Goal: Task Accomplishment & Management: Use online tool/utility

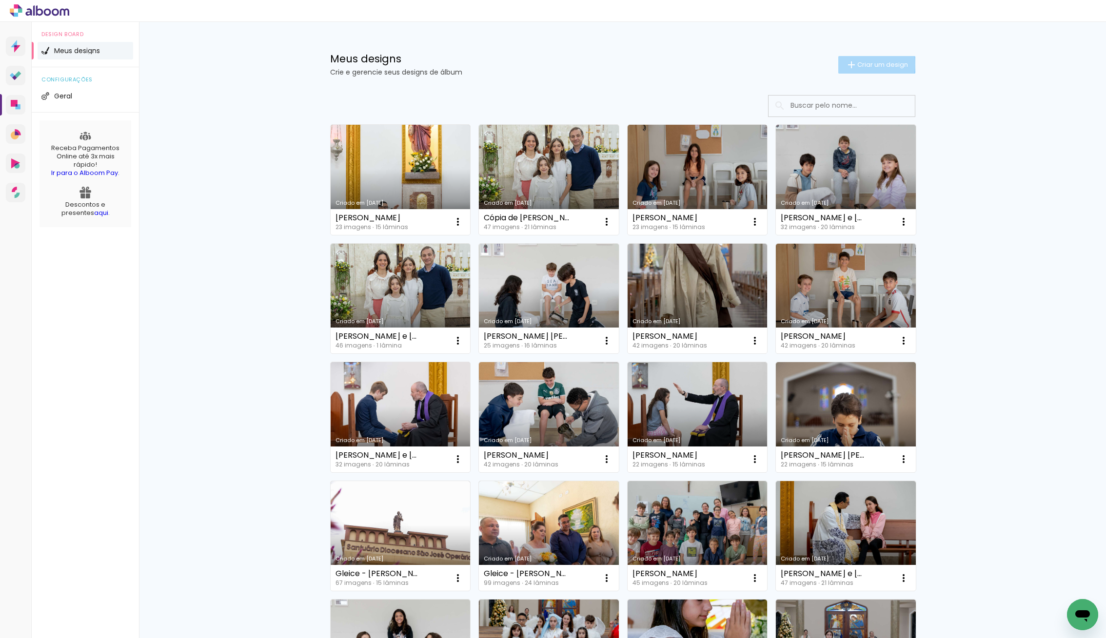
click at [873, 64] on span "Criar um design" at bounding box center [882, 64] width 51 height 6
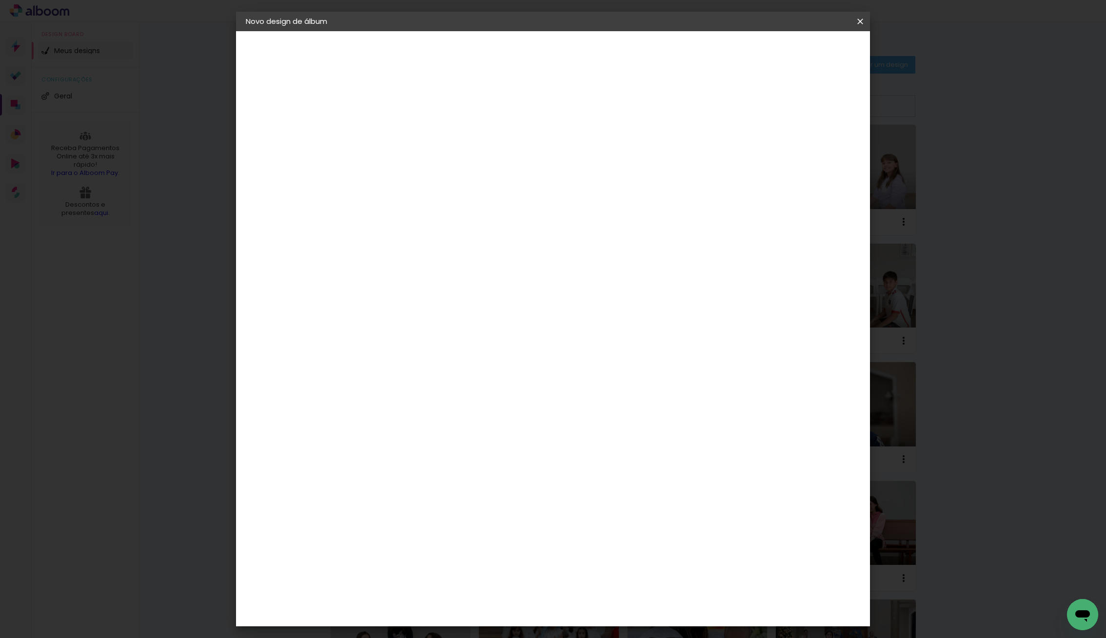
drag, startPoint x: 547, startPoint y: 124, endPoint x: 539, endPoint y: 125, distance: 7.4
click at [405, 124] on input at bounding box center [405, 130] width 0 height 15
type input "[PERSON_NAME] e [PERSON_NAME] Pires"
type paper-input "[PERSON_NAME] e [PERSON_NAME] Pires"
click at [0, 0] on slot "Avançar" at bounding box center [0, 0] width 0 height 0
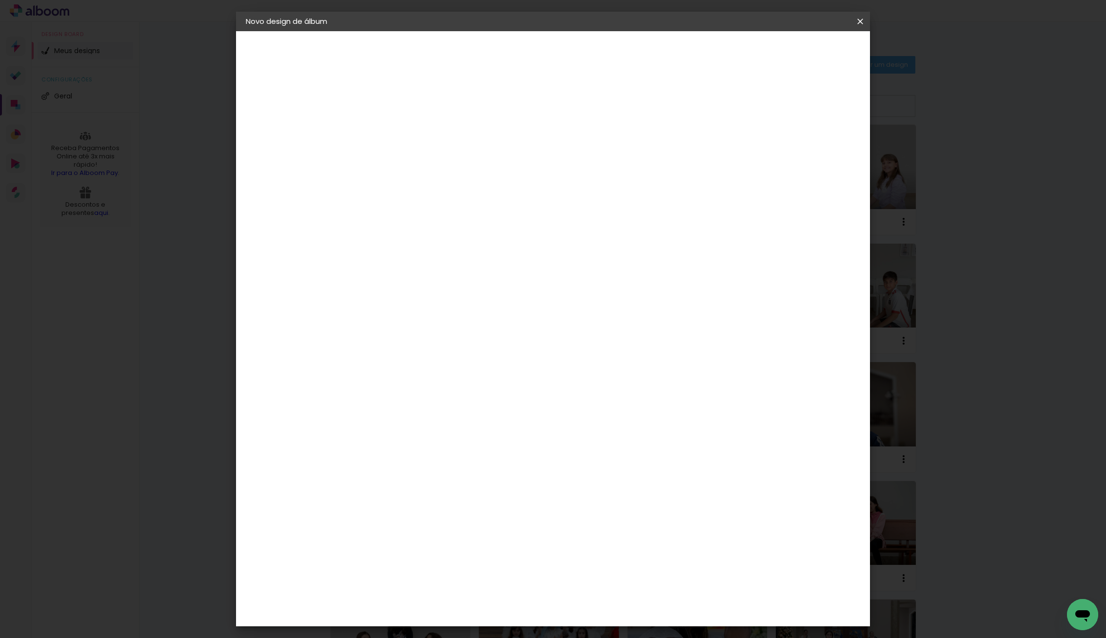
scroll to position [610, 0]
click at [391, 638] on img at bounding box center [388, 645] width 12 height 12
click at [587, 45] on paper-button "Avançar" at bounding box center [564, 51] width 48 height 17
click at [483, 144] on div "Opções disponíveis Acrílico Álbum Baby Time Fastbook Plus Fastbook 400g Fastboo…" at bounding box center [429, 186] width 105 height 182
click at [458, 158] on paper-input-container "Linha" at bounding box center [430, 170] width 57 height 25
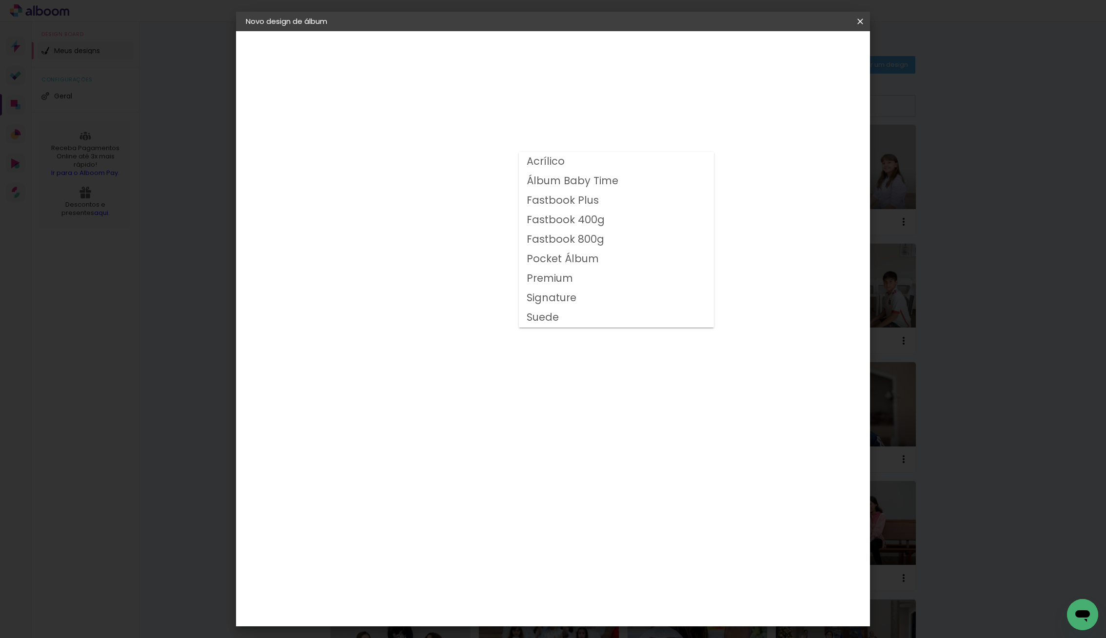
click at [0, 0] on slot "Fastbook 400g" at bounding box center [0, 0] width 0 height 0
type input "Fastbook 400g"
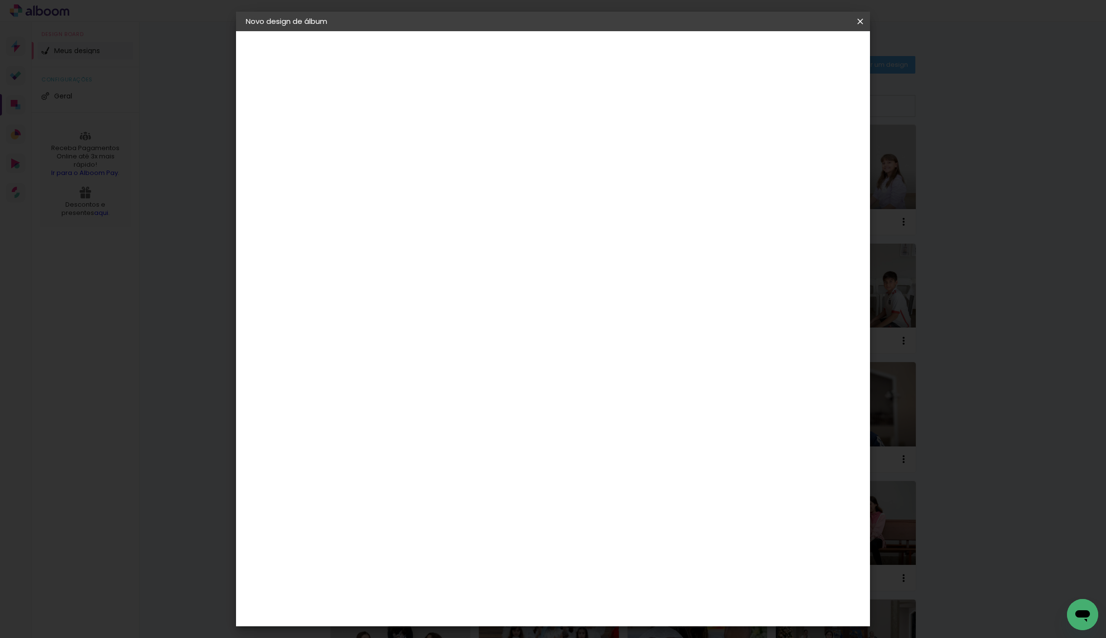
click at [507, 481] on span "25 × 25 cm" at bounding box center [489, 494] width 36 height 26
click at [564, 45] on paper-button "Avançar" at bounding box center [540, 51] width 48 height 17
click at [806, 48] on span "Iniciar design" at bounding box center [784, 51] width 44 height 7
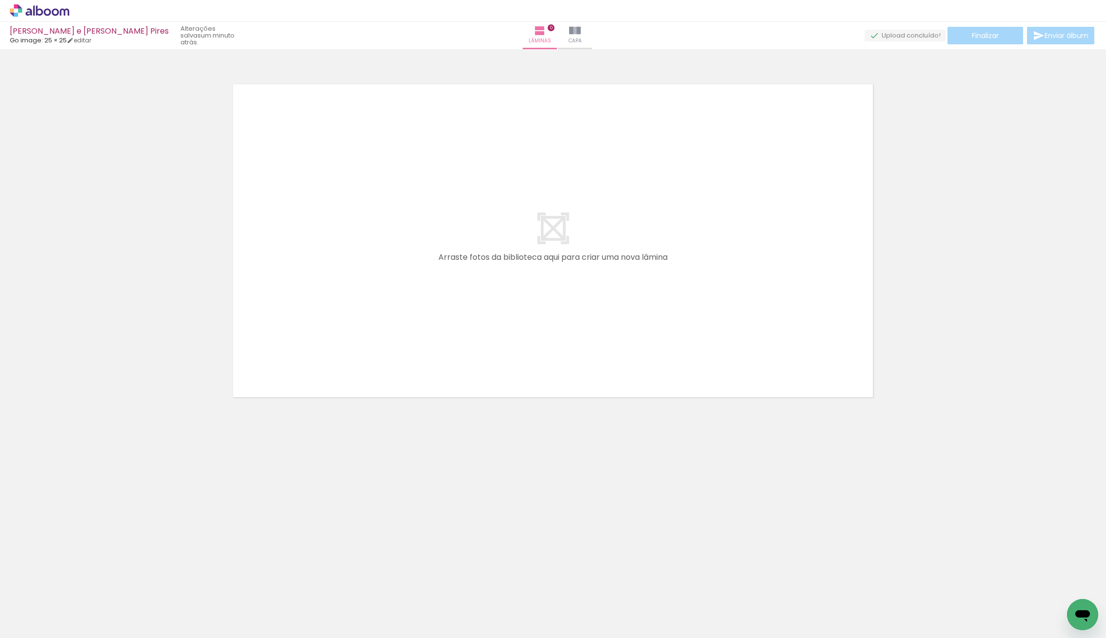
scroll to position [0, 1215]
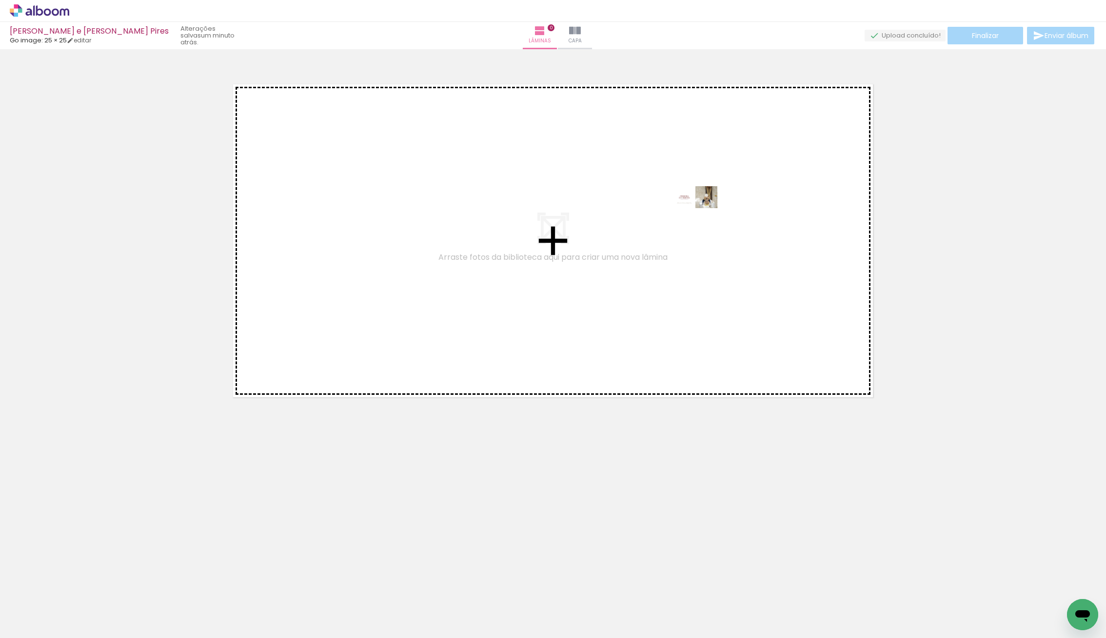
drag, startPoint x: 1063, startPoint y: 608, endPoint x: 703, endPoint y: 215, distance: 533.1
click at [703, 215] on quentale-workspace at bounding box center [553, 319] width 1106 height 638
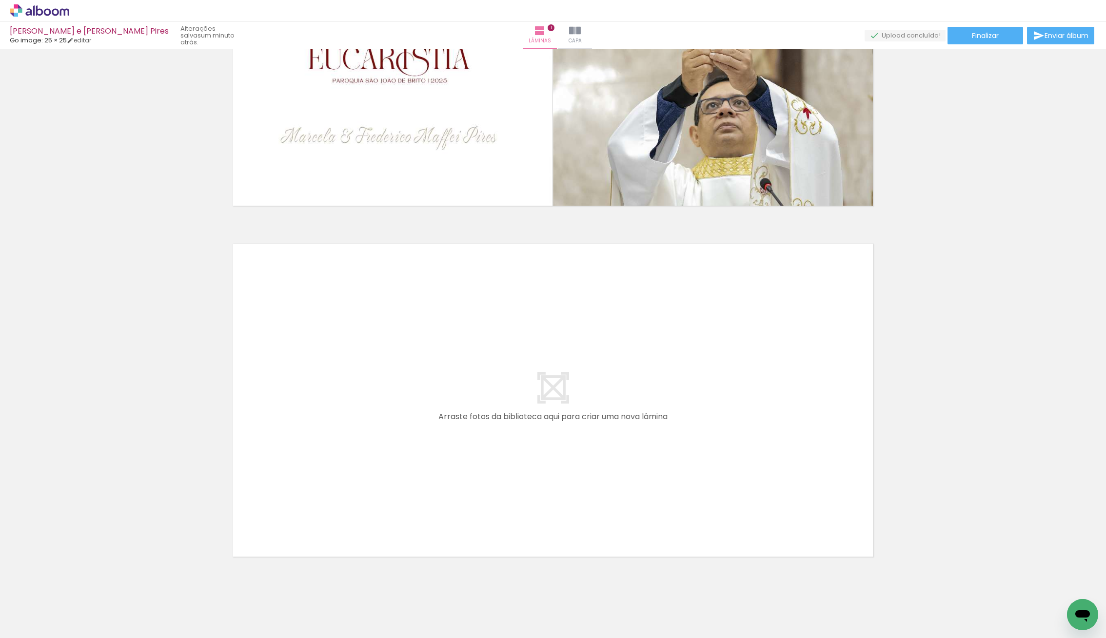
scroll to position [0, 0]
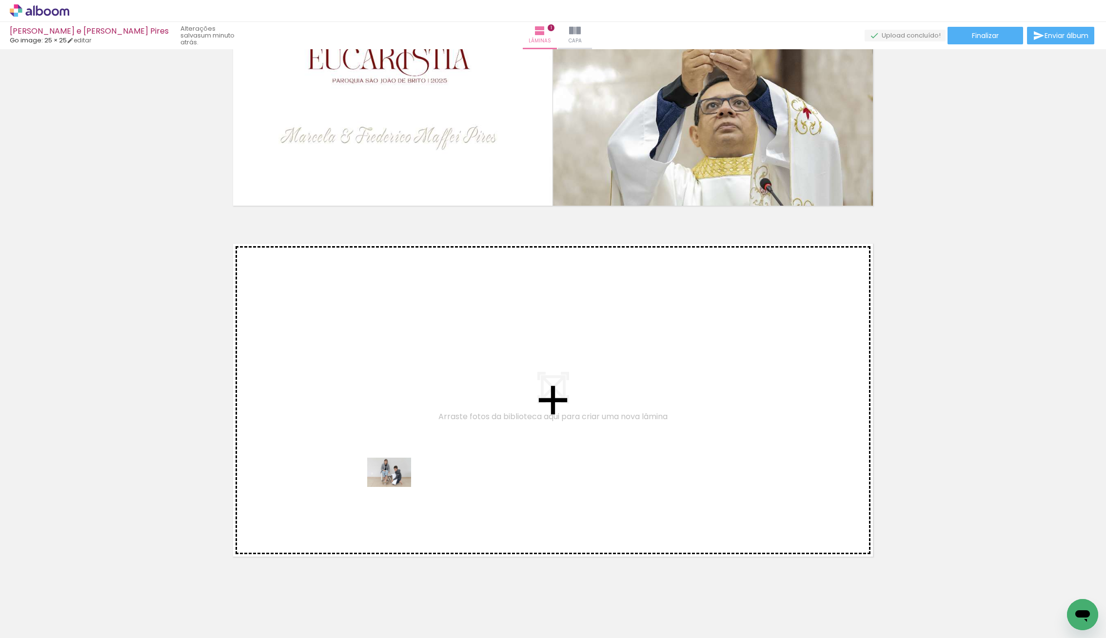
click at [399, 486] on quentale-workspace at bounding box center [553, 319] width 1106 height 638
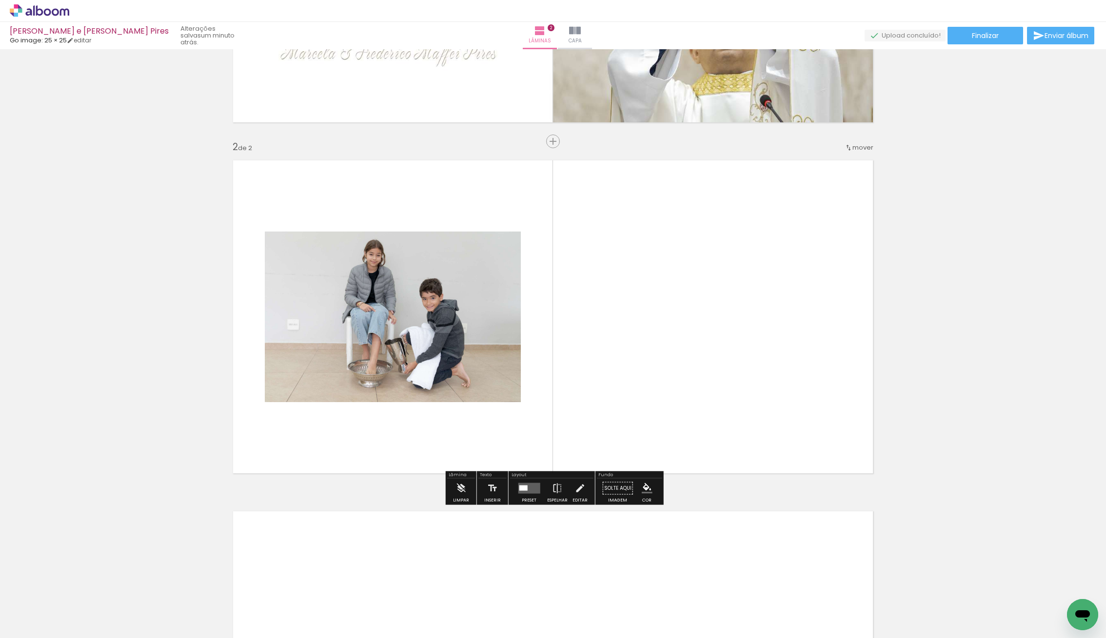
scroll to position [278, 0]
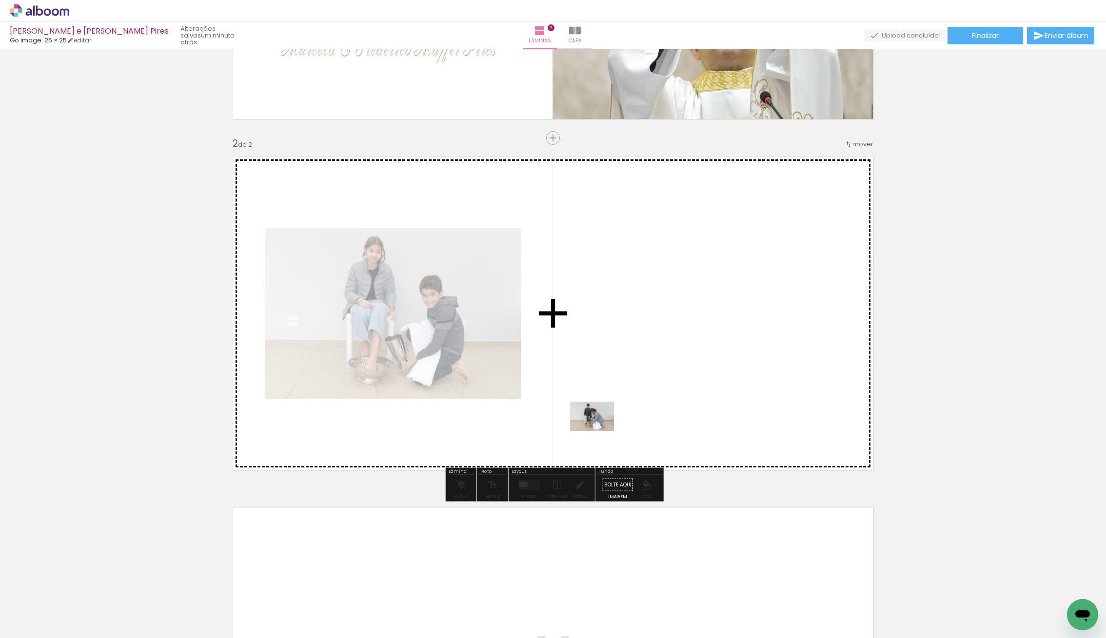
drag, startPoint x: 154, startPoint y: 604, endPoint x: 599, endPoint y: 431, distance: 477.6
click at [599, 431] on quentale-workspace at bounding box center [553, 319] width 1106 height 638
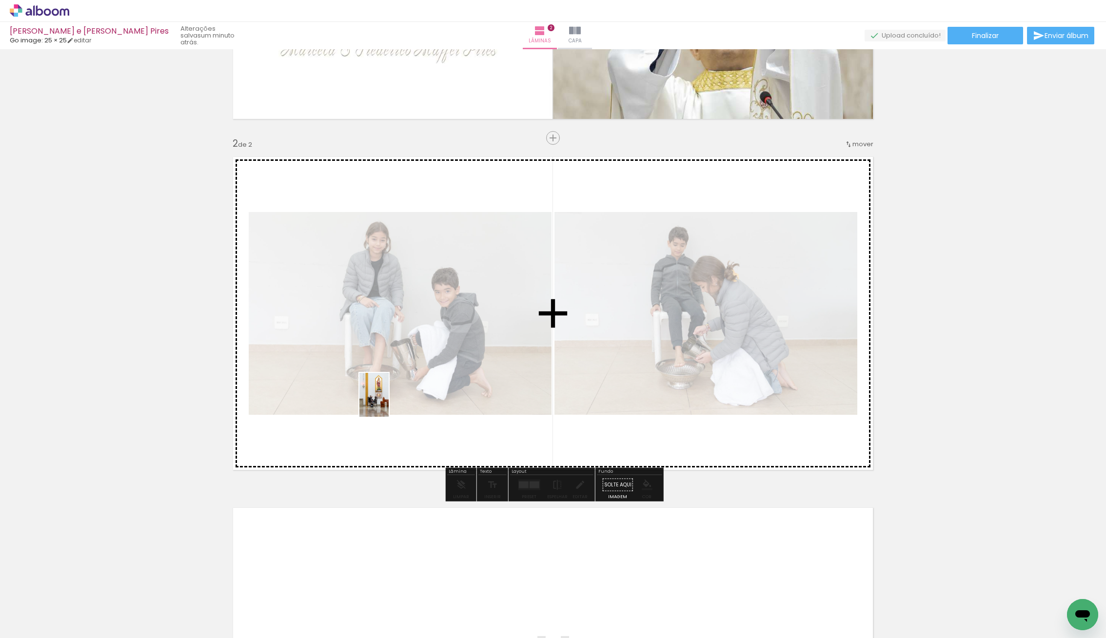
drag, startPoint x: 228, startPoint y: 596, endPoint x: 392, endPoint y: 398, distance: 256.9
click at [390, 401] on quentale-workspace at bounding box center [553, 319] width 1106 height 638
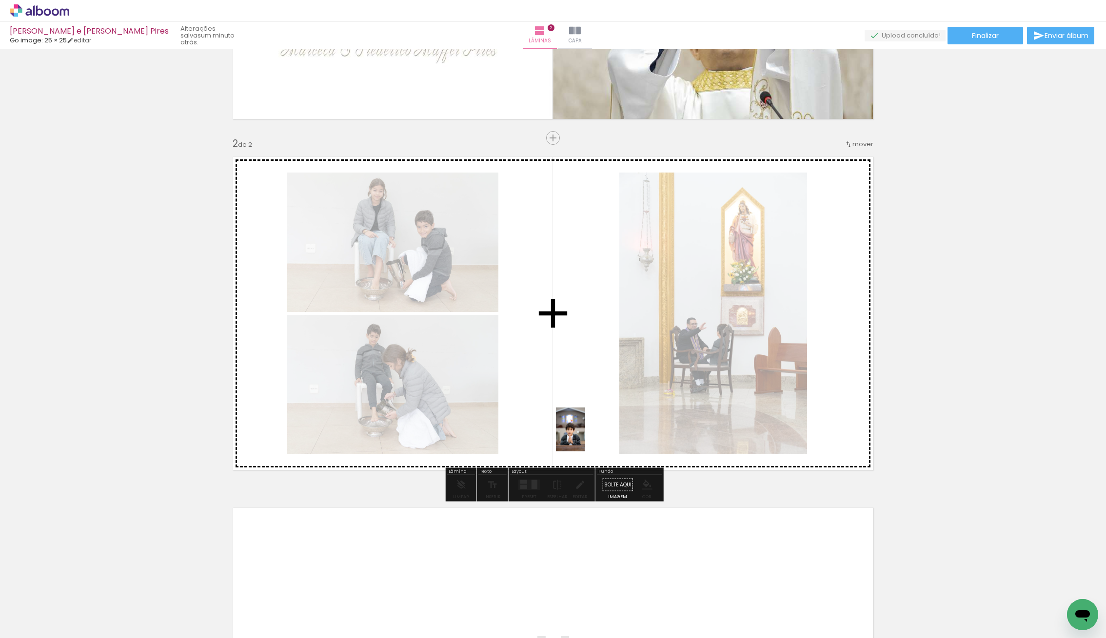
drag, startPoint x: 260, startPoint y: 600, endPoint x: 612, endPoint y: 423, distance: 394.2
click at [611, 423] on quentale-workspace at bounding box center [553, 319] width 1106 height 638
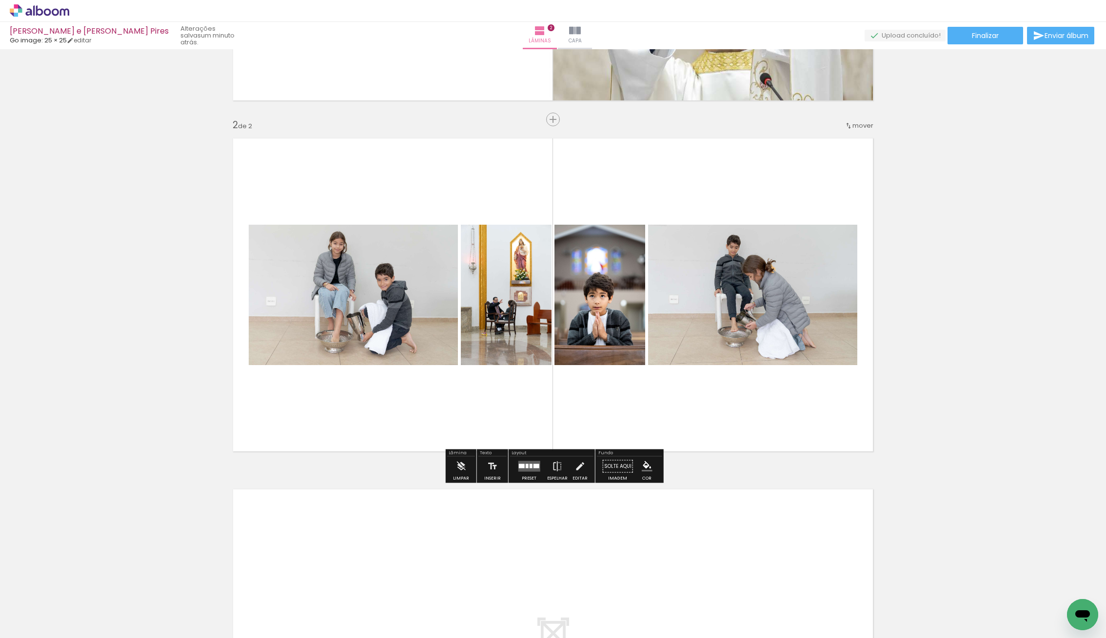
scroll to position [300, 0]
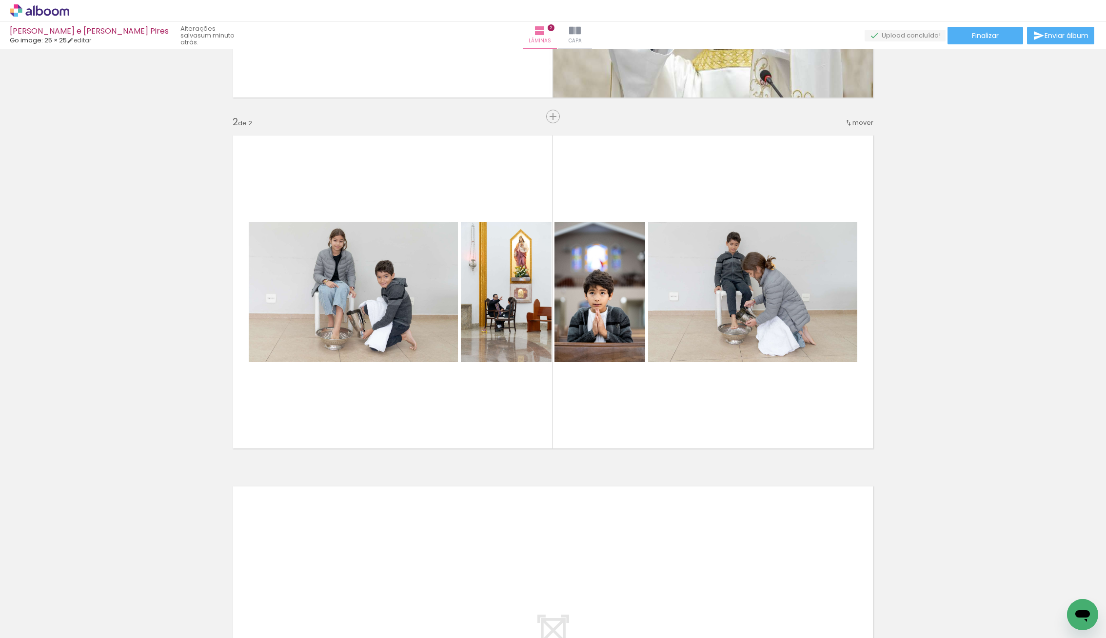
click at [53, 609] on iron-icon at bounding box center [50, 609] width 8 height 8
click at [0, 0] on slot "Não utilizadas" at bounding box center [0, 0] width 0 height 0
type input "Não utilizadas"
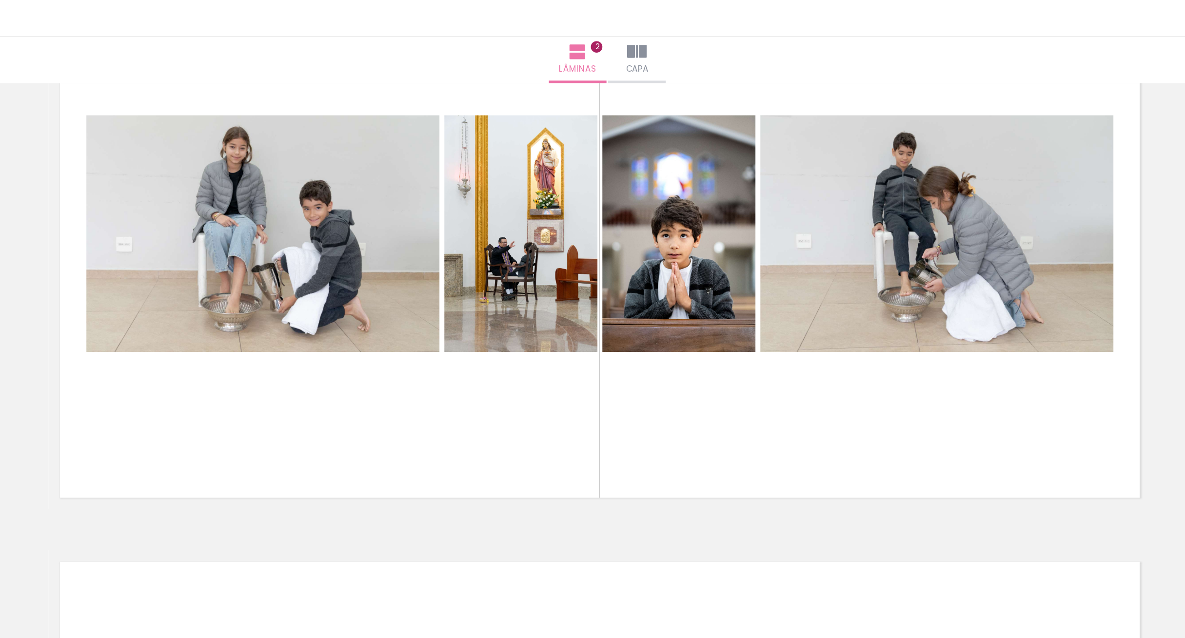
scroll to position [448, 0]
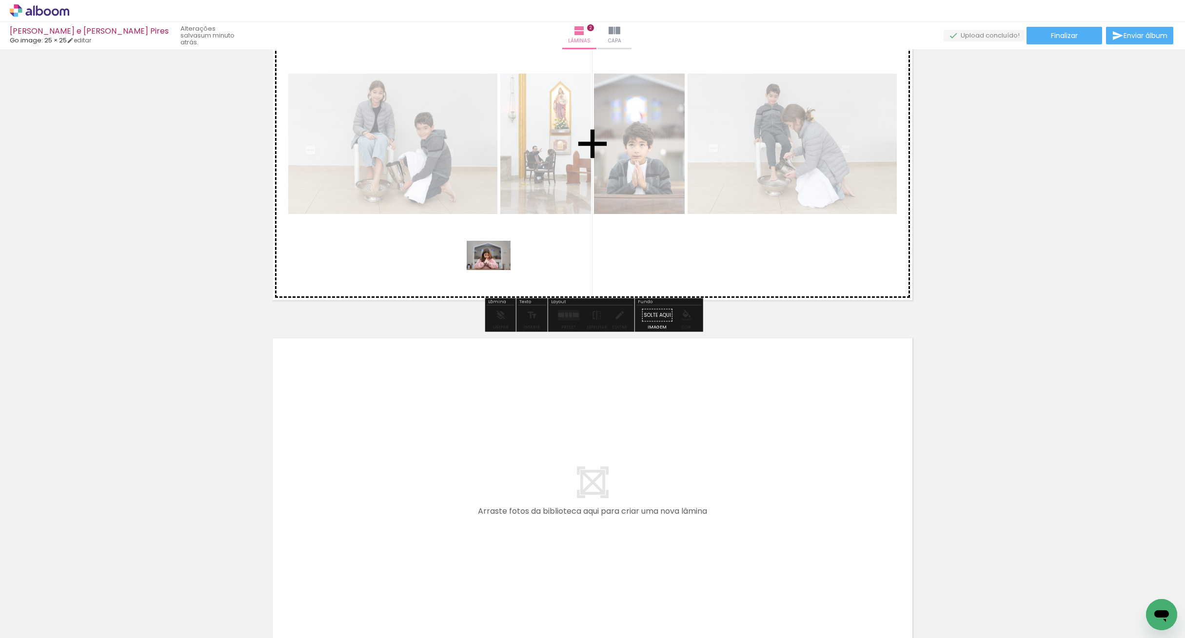
drag, startPoint x: 103, startPoint y: 613, endPoint x: 497, endPoint y: 269, distance: 523.5
click at [497, 269] on quentale-workspace at bounding box center [592, 319] width 1185 height 638
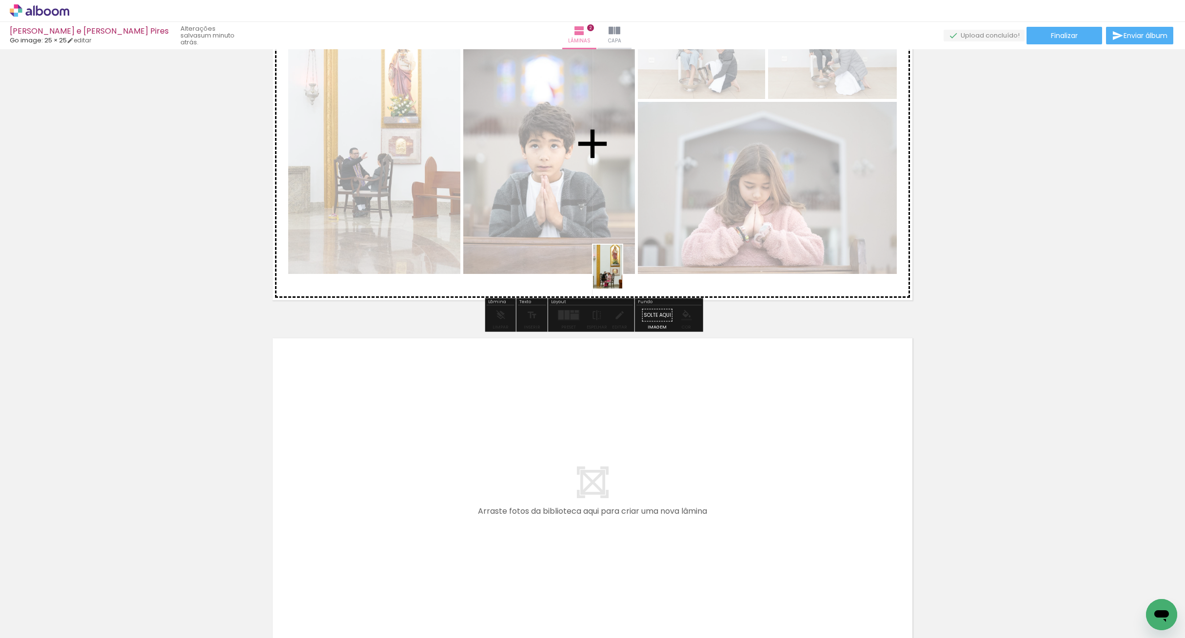
drag, startPoint x: 149, startPoint y: 577, endPoint x: 622, endPoint y: 274, distance: 561.5
click at [622, 274] on quentale-workspace at bounding box center [592, 319] width 1185 height 638
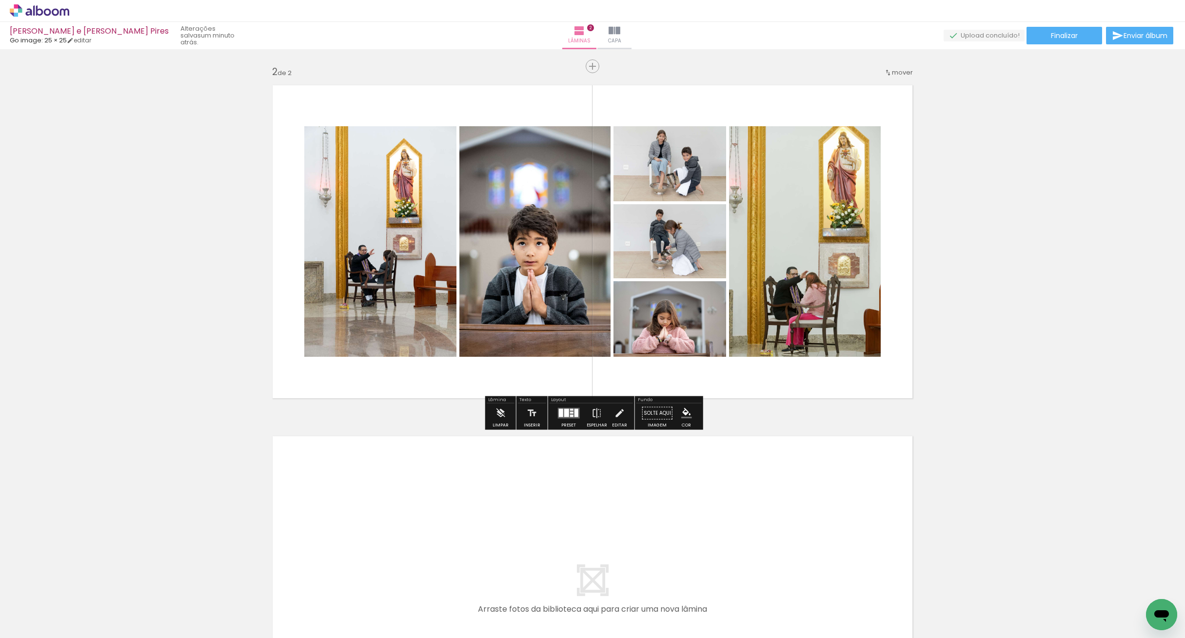
scroll to position [333, 0]
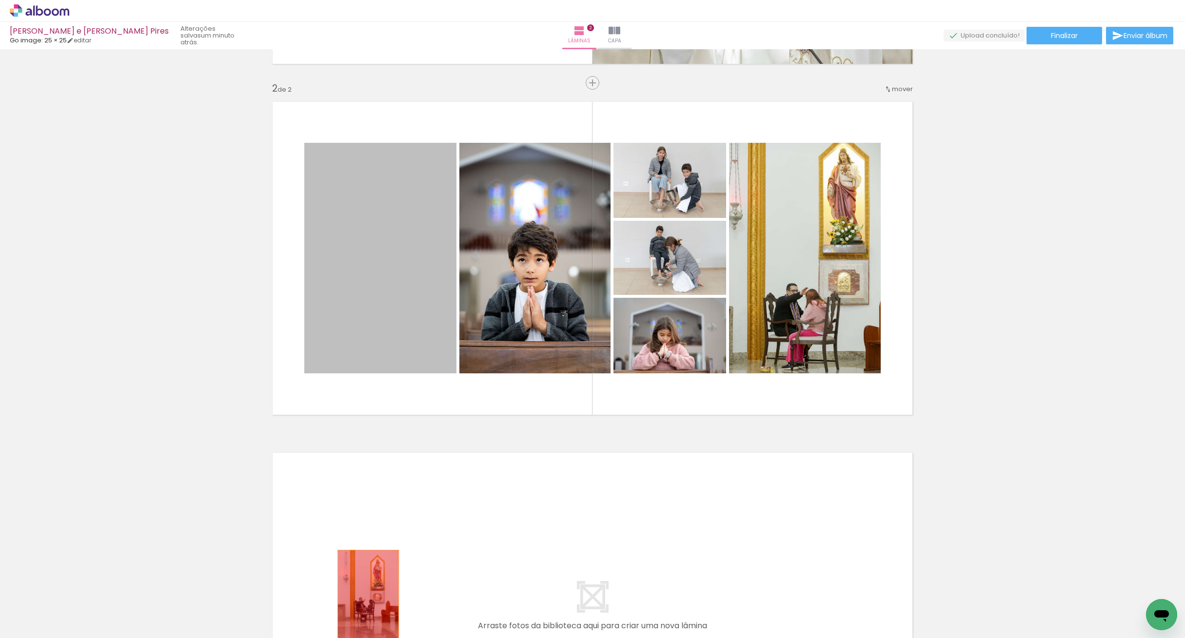
drag, startPoint x: 409, startPoint y: 315, endPoint x: 367, endPoint y: 576, distance: 264.2
click at [368, 587] on quentale-workspace at bounding box center [592, 319] width 1185 height 638
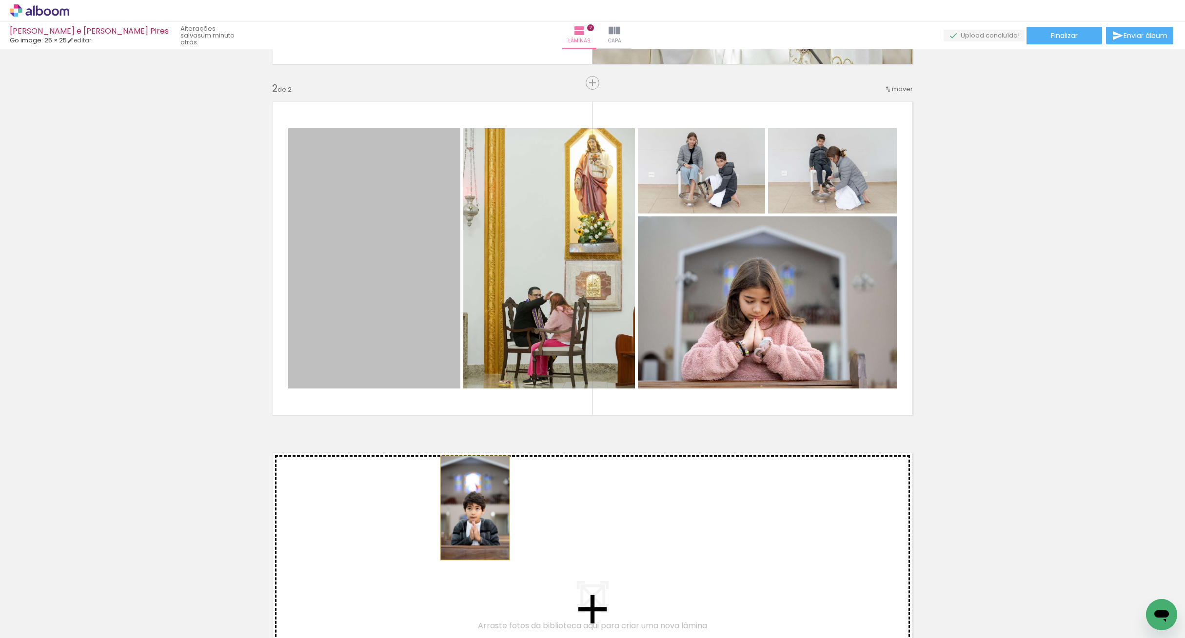
drag, startPoint x: 380, startPoint y: 348, endPoint x: 482, endPoint y: 525, distance: 204.2
click at [482, 525] on div "Inserir lâmina 1 de 2 Inserir lâmina 2 de 2" at bounding box center [592, 246] width 1185 height 1054
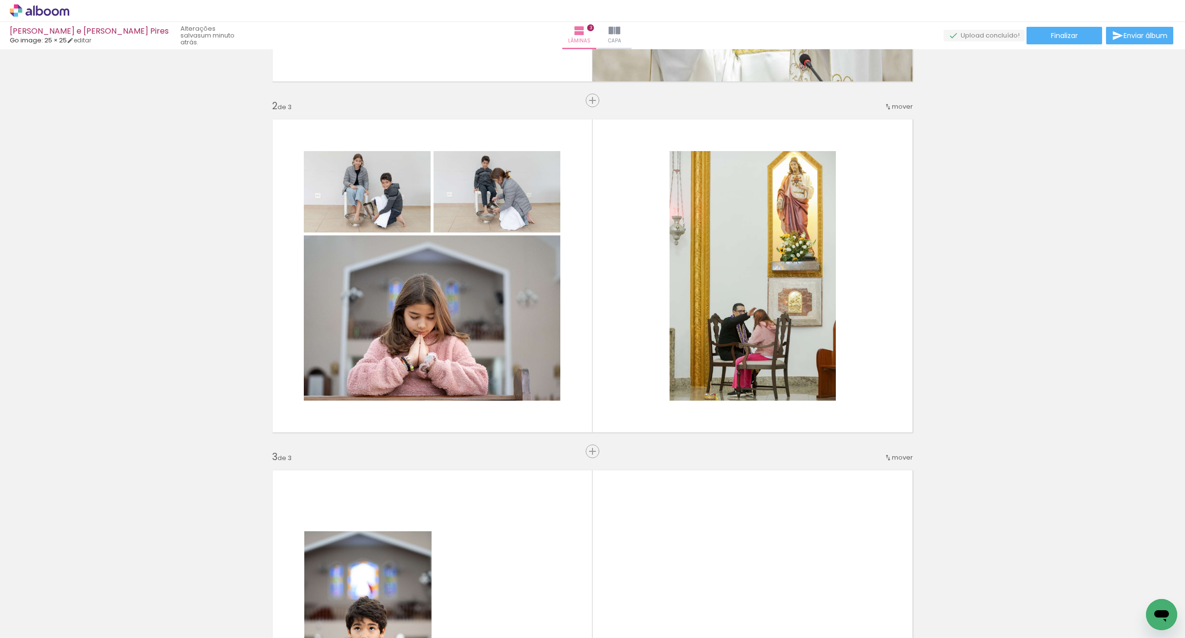
scroll to position [311, 0]
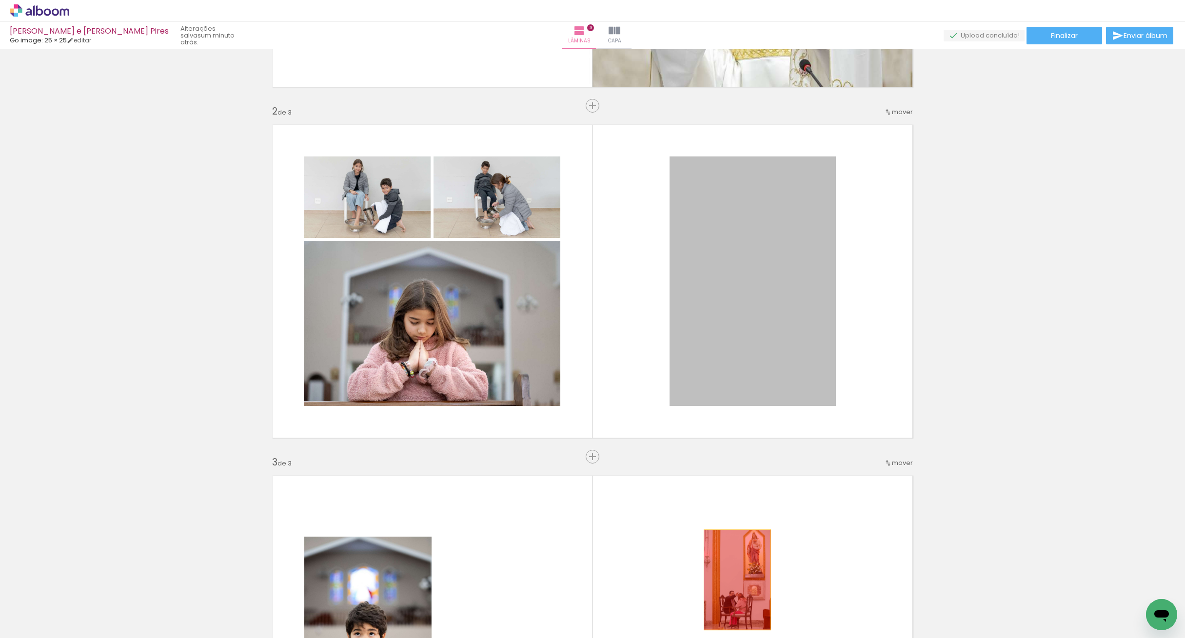
drag, startPoint x: 727, startPoint y: 257, endPoint x: 707, endPoint y: 561, distance: 304.4
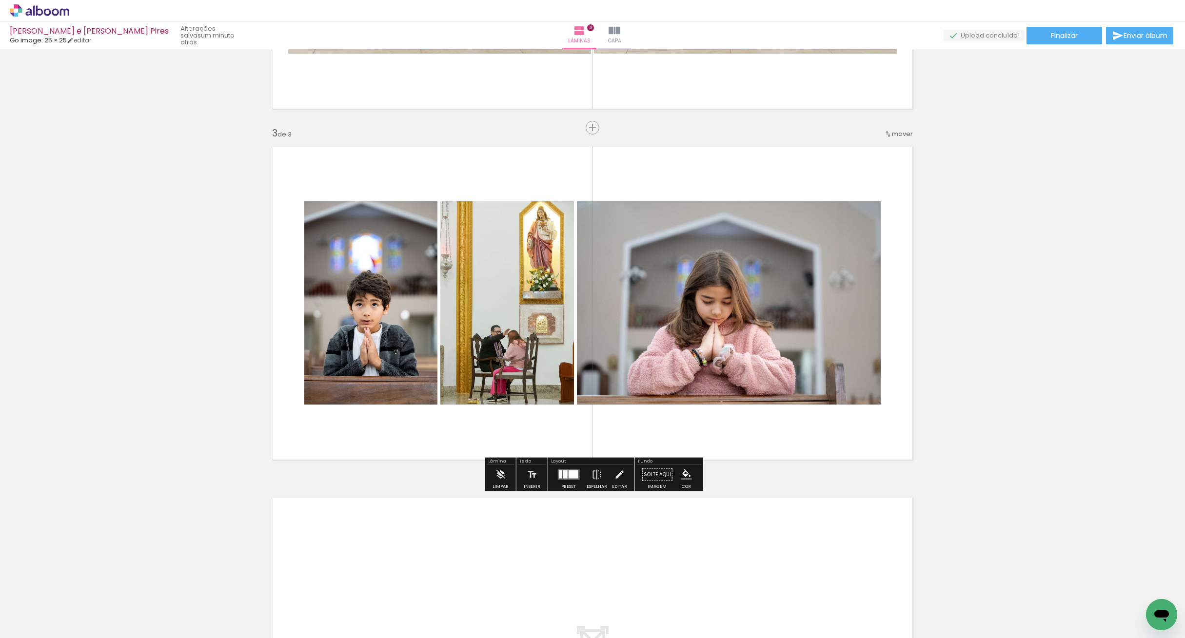
scroll to position [646, 0]
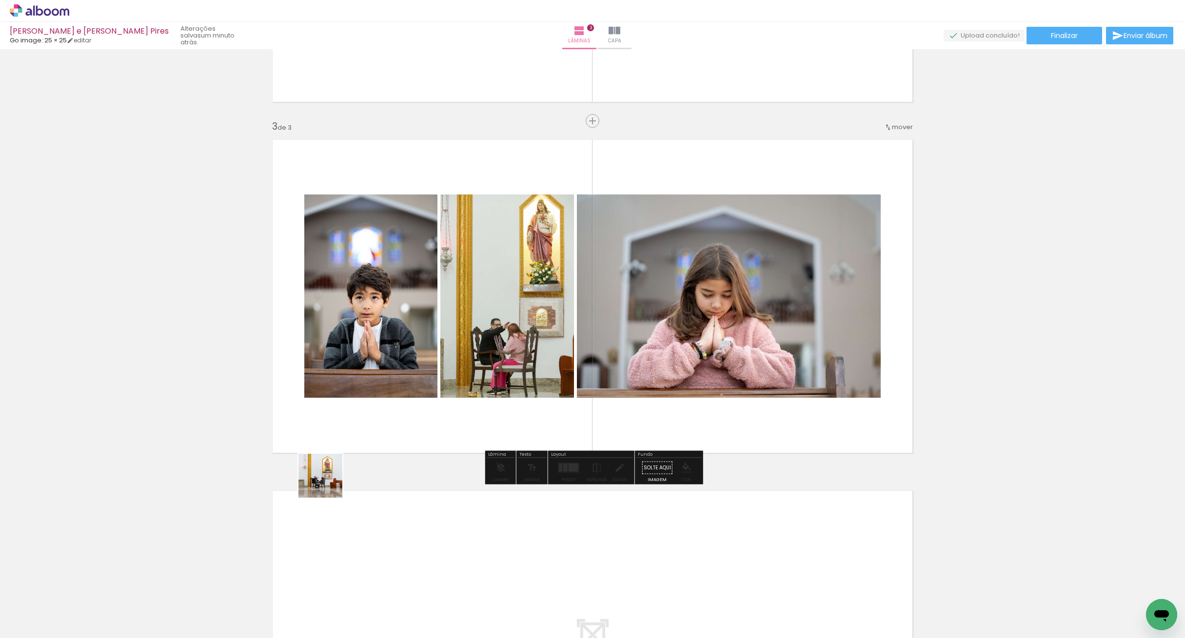
drag, startPoint x: 109, startPoint y: 617, endPoint x: 536, endPoint y: 391, distance: 483.3
click at [535, 391] on quentale-workspace at bounding box center [592, 319] width 1185 height 638
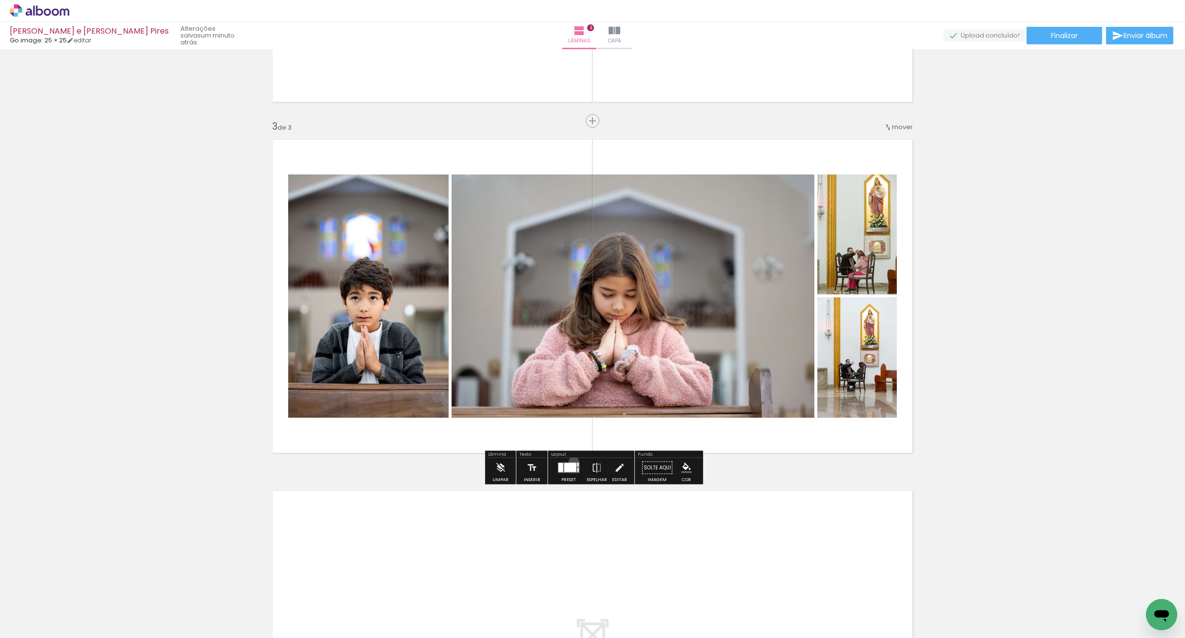
drag, startPoint x: 571, startPoint y: 462, endPoint x: 611, endPoint y: 440, distance: 45.2
click at [572, 459] on div at bounding box center [568, 468] width 26 height 20
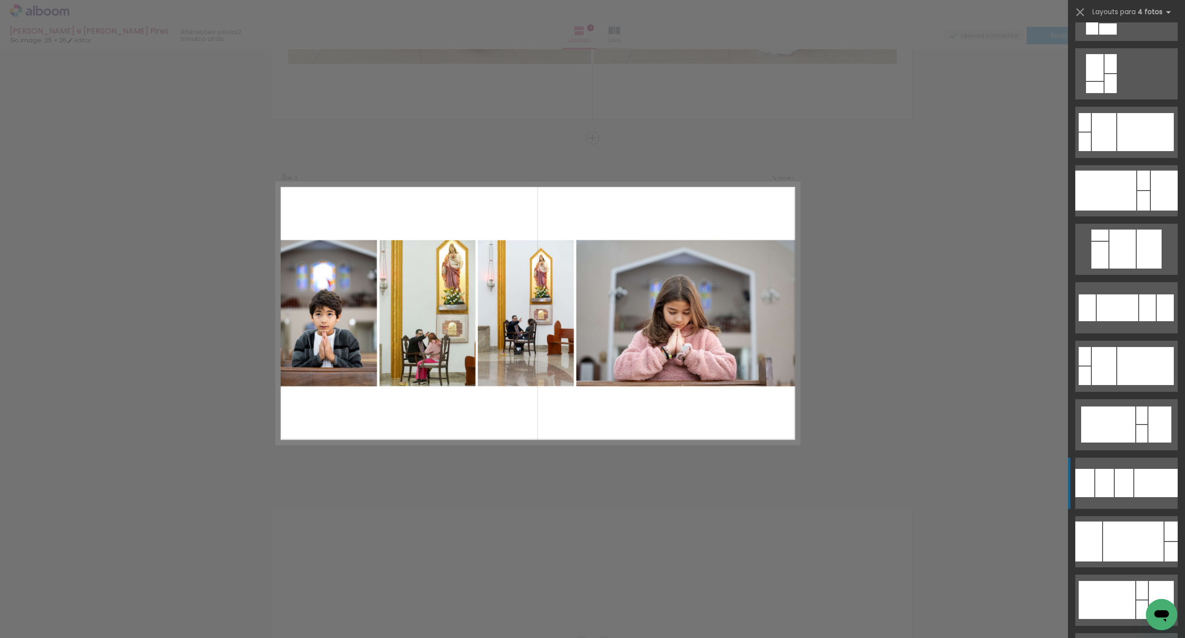
scroll to position [1738, 0]
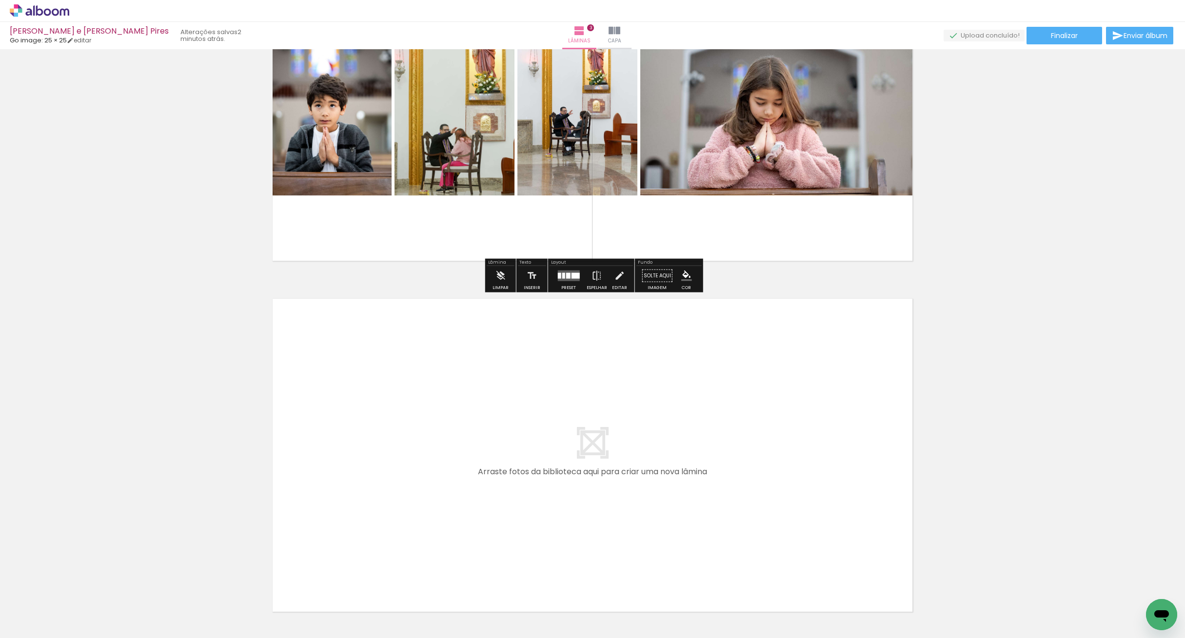
scroll to position [914, 0]
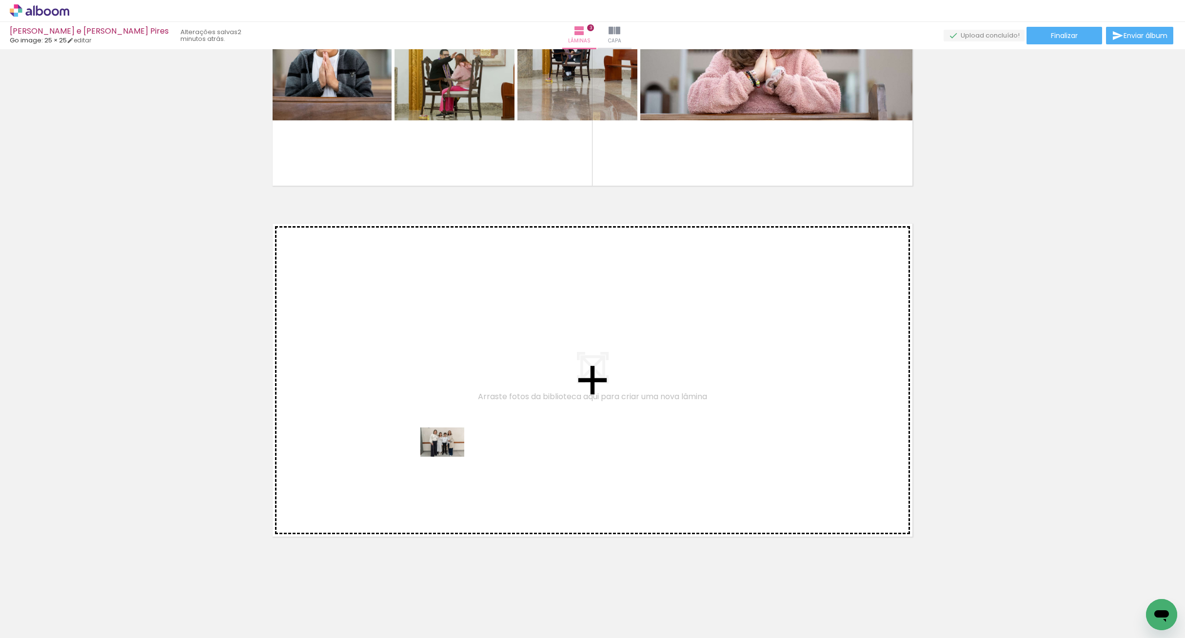
drag, startPoint x: 100, startPoint y: 605, endPoint x: 450, endPoint y: 457, distance: 379.7
click at [450, 457] on quentale-workspace at bounding box center [592, 319] width 1185 height 638
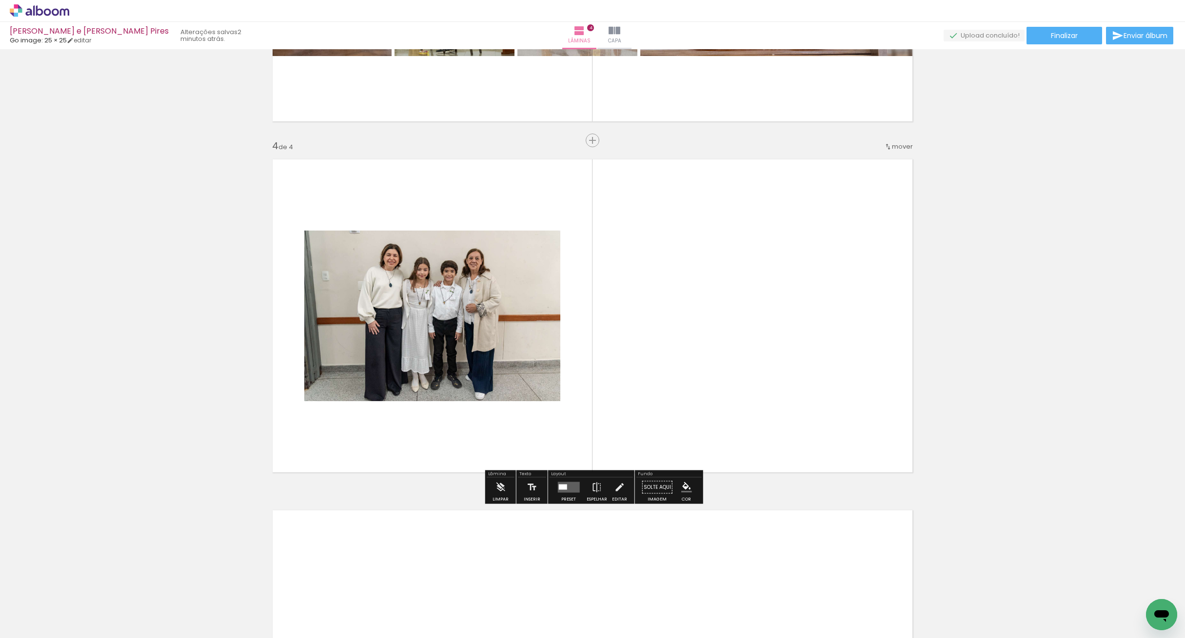
scroll to position [980, 0]
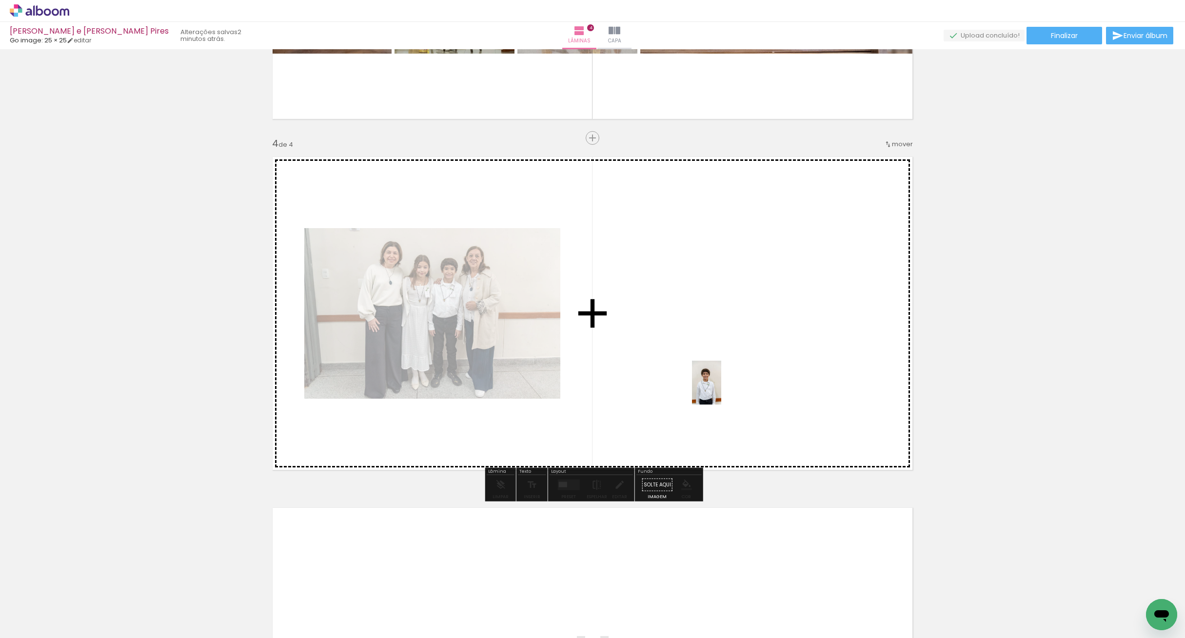
drag, startPoint x: 108, startPoint y: 611, endPoint x: 721, endPoint y: 390, distance: 651.6
click at [721, 390] on quentale-workspace at bounding box center [592, 319] width 1185 height 638
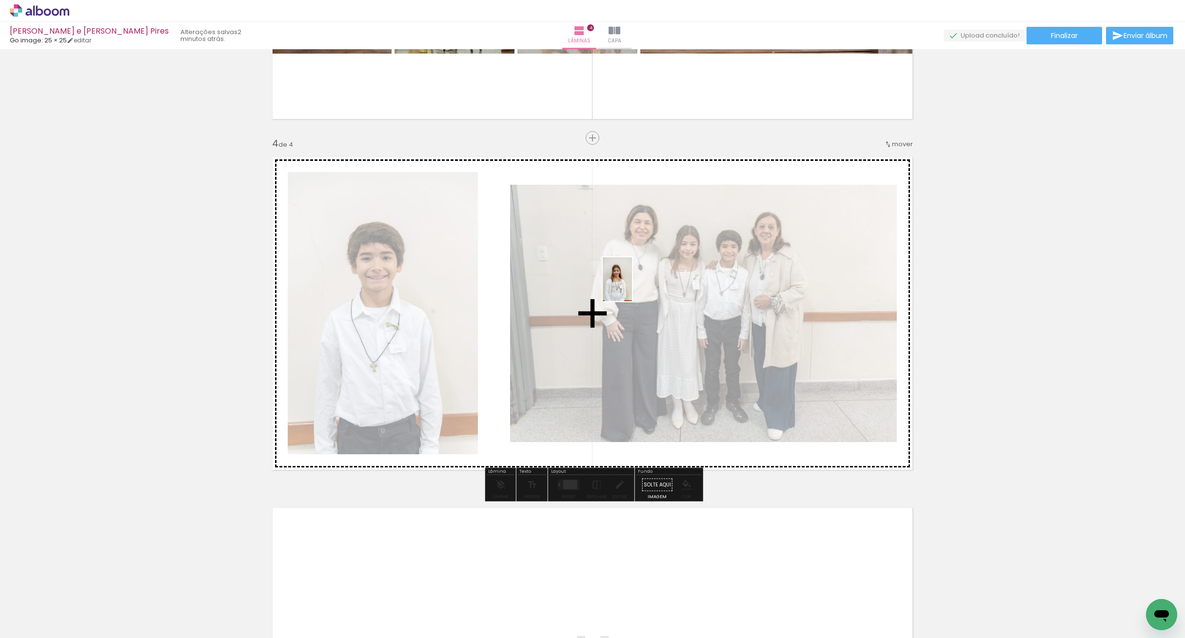
drag, startPoint x: 103, startPoint y: 613, endPoint x: 632, endPoint y: 287, distance: 622.1
click at [632, 287] on quentale-workspace at bounding box center [592, 319] width 1185 height 638
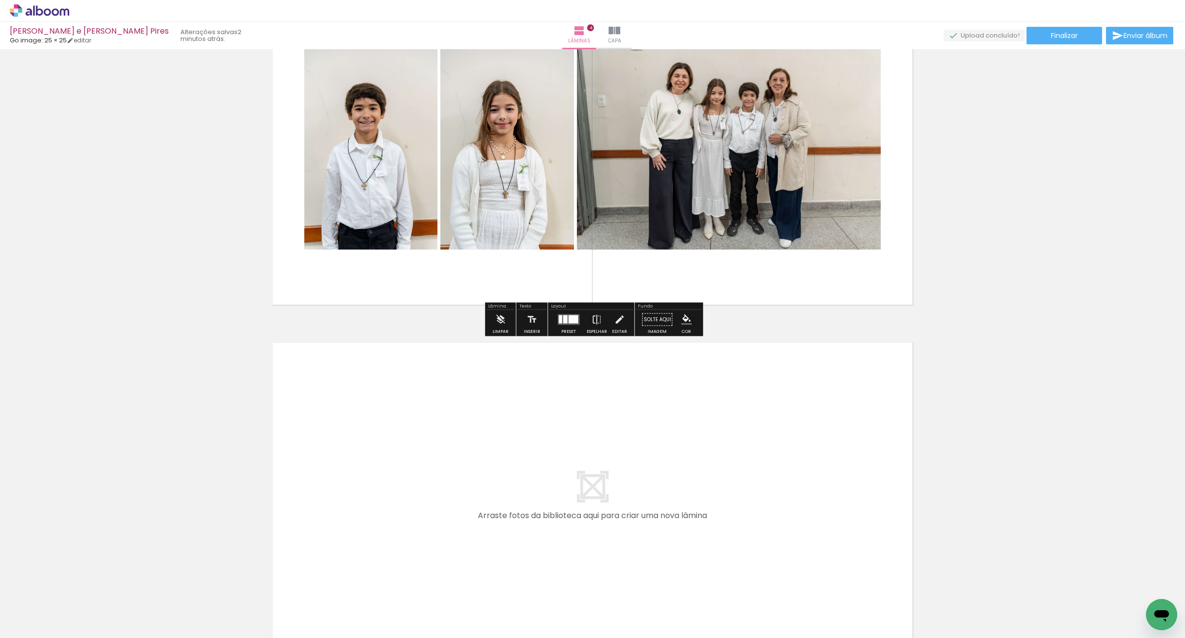
scroll to position [1265, 0]
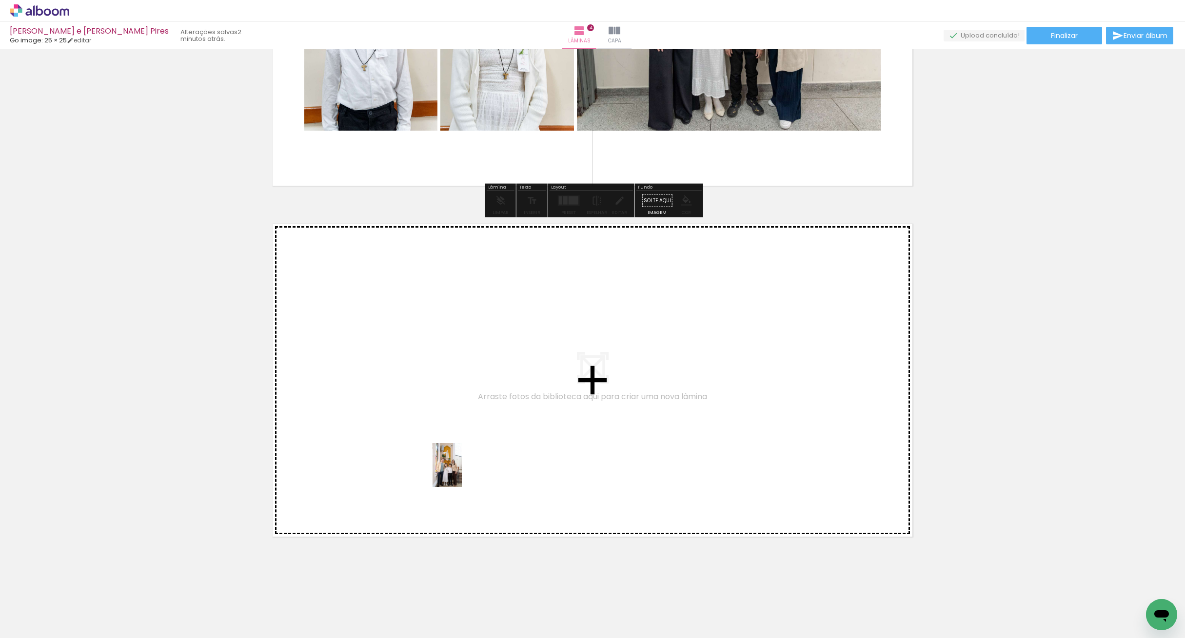
click at [462, 472] on quentale-workspace at bounding box center [592, 319] width 1185 height 638
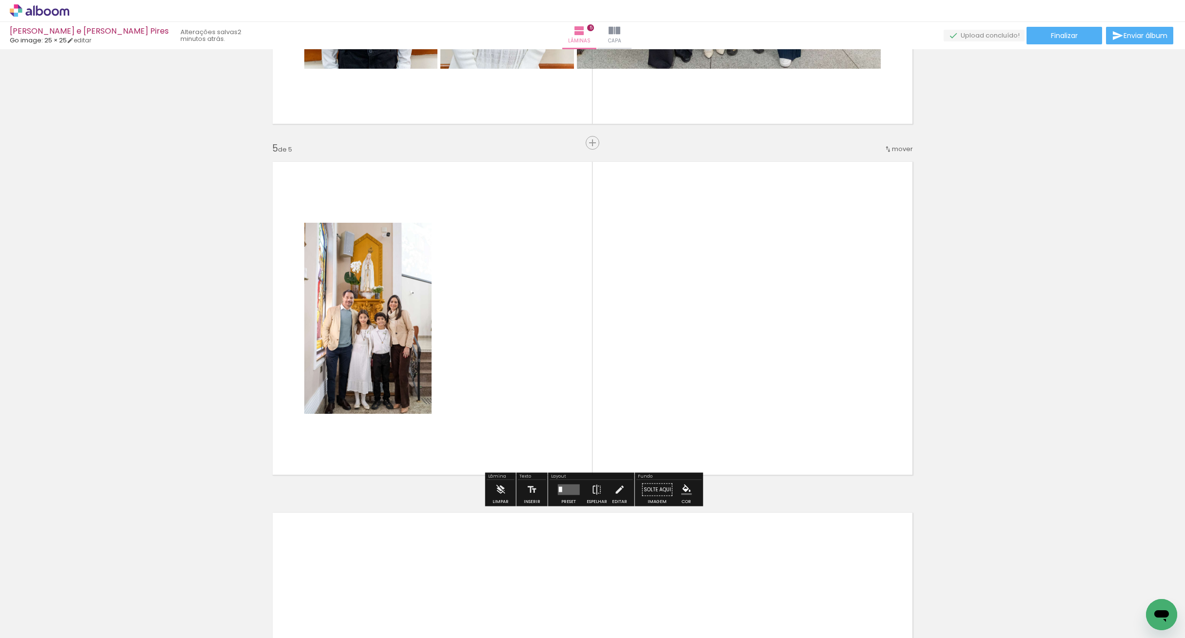
scroll to position [1340, 0]
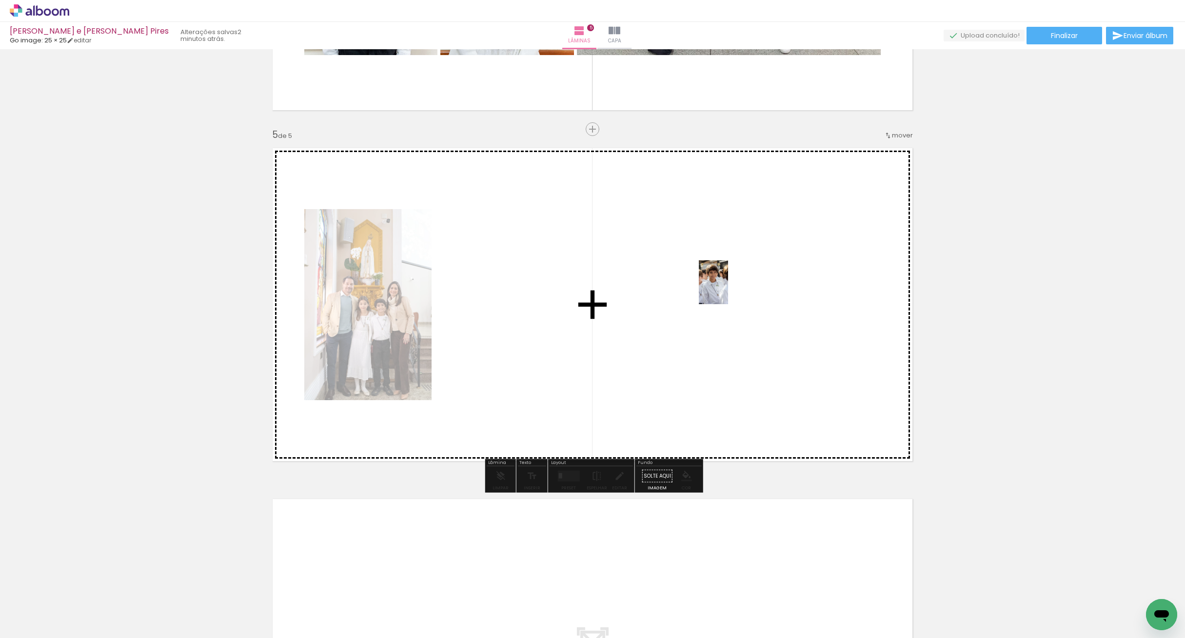
drag, startPoint x: 108, startPoint y: 606, endPoint x: 728, endPoint y: 290, distance: 696.2
click at [728, 290] on quentale-workspace at bounding box center [592, 319] width 1185 height 638
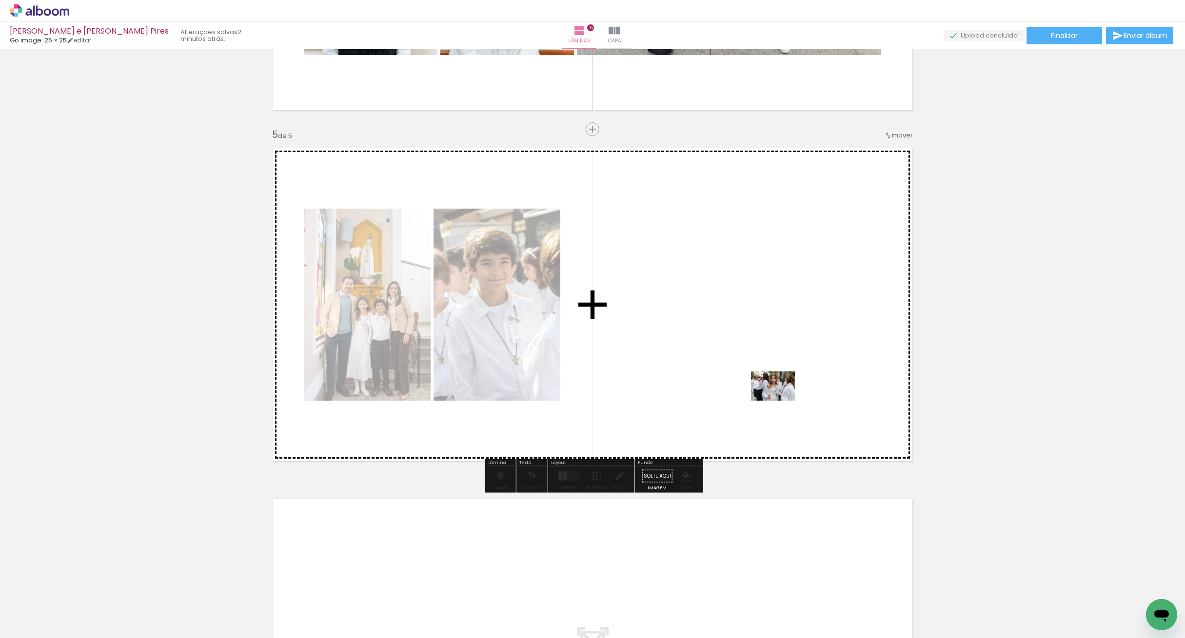
drag, startPoint x: 152, startPoint y: 596, endPoint x: 780, endPoint y: 401, distance: 657.7
click at [780, 401] on quentale-workspace at bounding box center [592, 319] width 1185 height 638
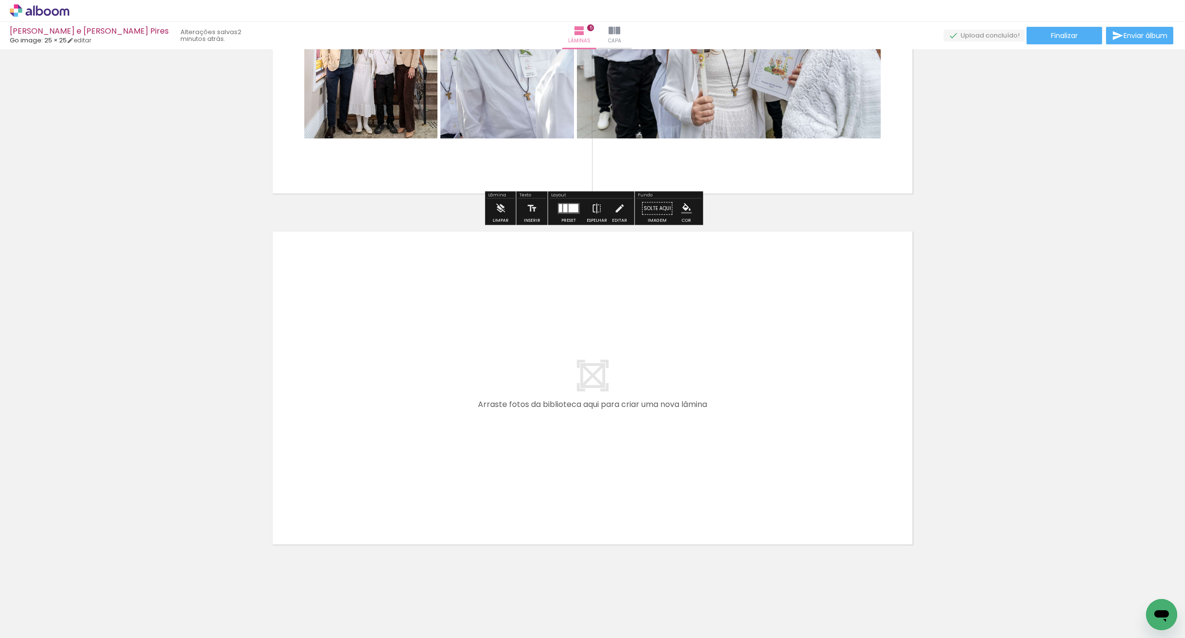
scroll to position [1616, 0]
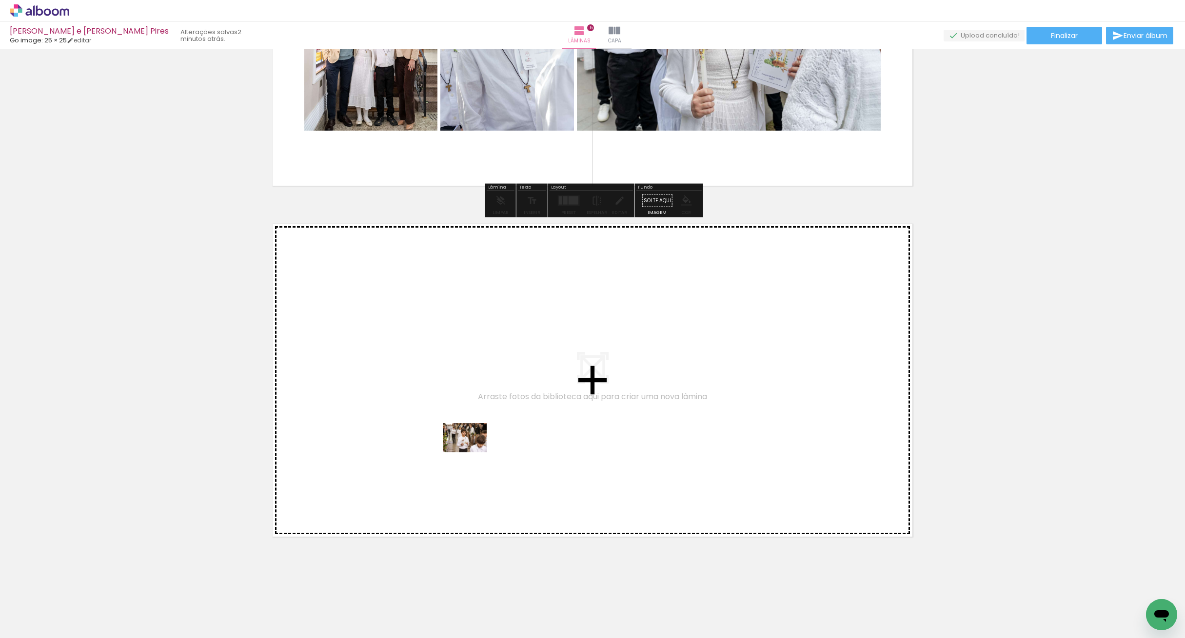
click at [473, 449] on quentale-workspace at bounding box center [592, 319] width 1185 height 638
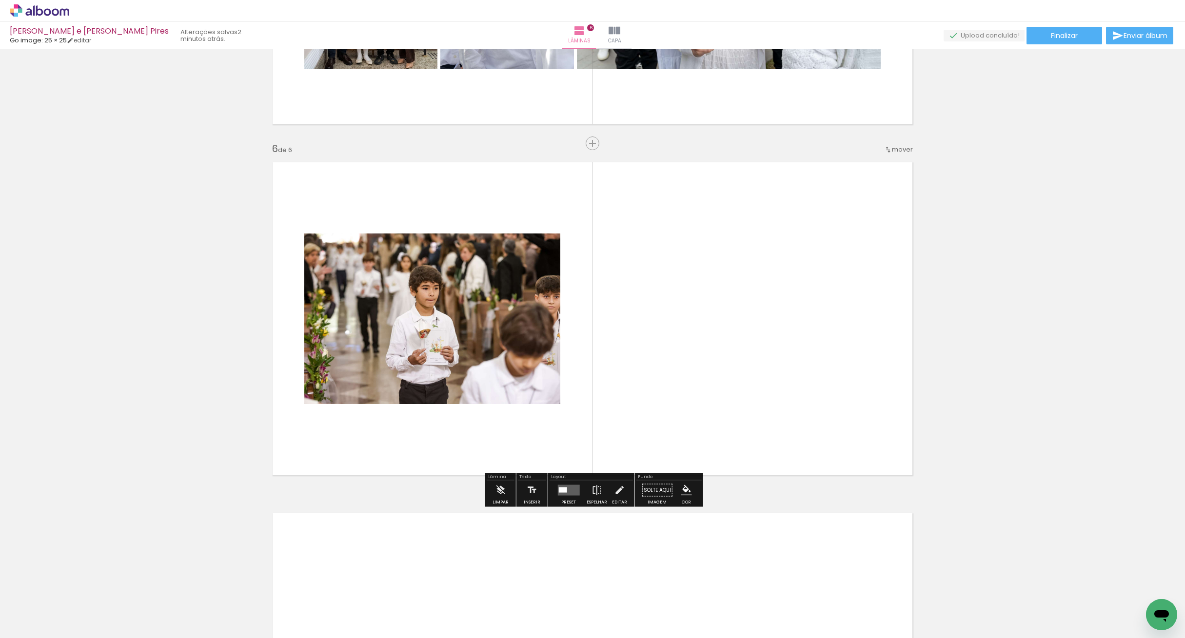
scroll to position [1683, 0]
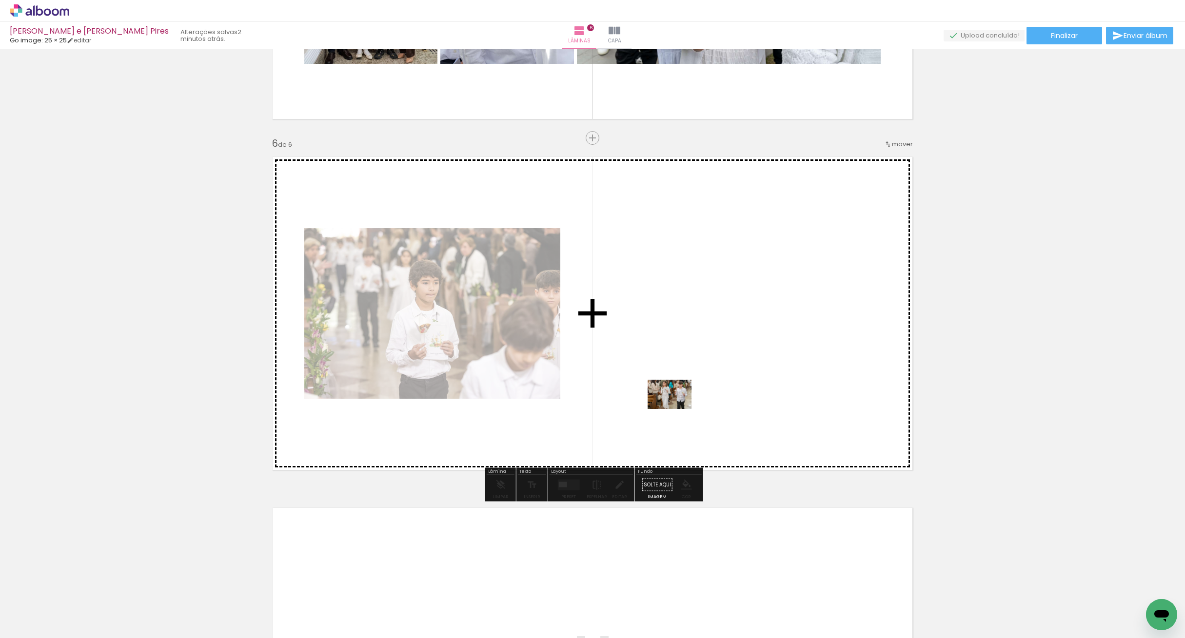
drag, startPoint x: 114, startPoint y: 611, endPoint x: 677, endPoint y: 409, distance: 597.9
click at [677, 409] on quentale-workspace at bounding box center [592, 319] width 1185 height 638
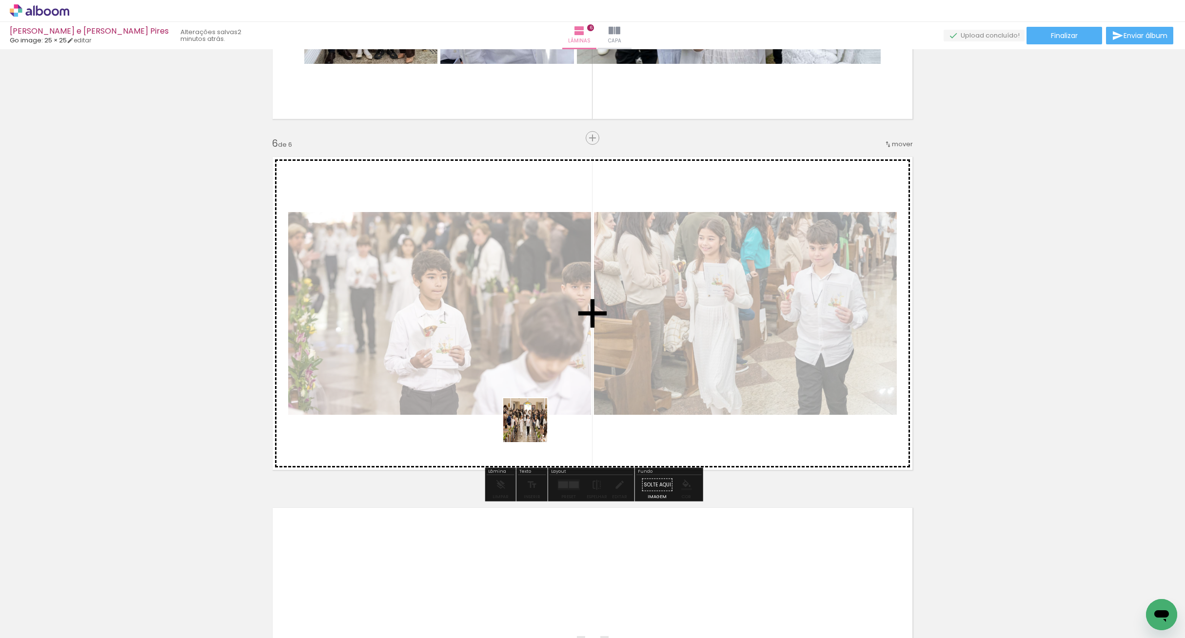
drag, startPoint x: 94, startPoint y: 613, endPoint x: 598, endPoint y: 405, distance: 544.8
click at [598, 405] on quentale-workspace at bounding box center [592, 319] width 1185 height 638
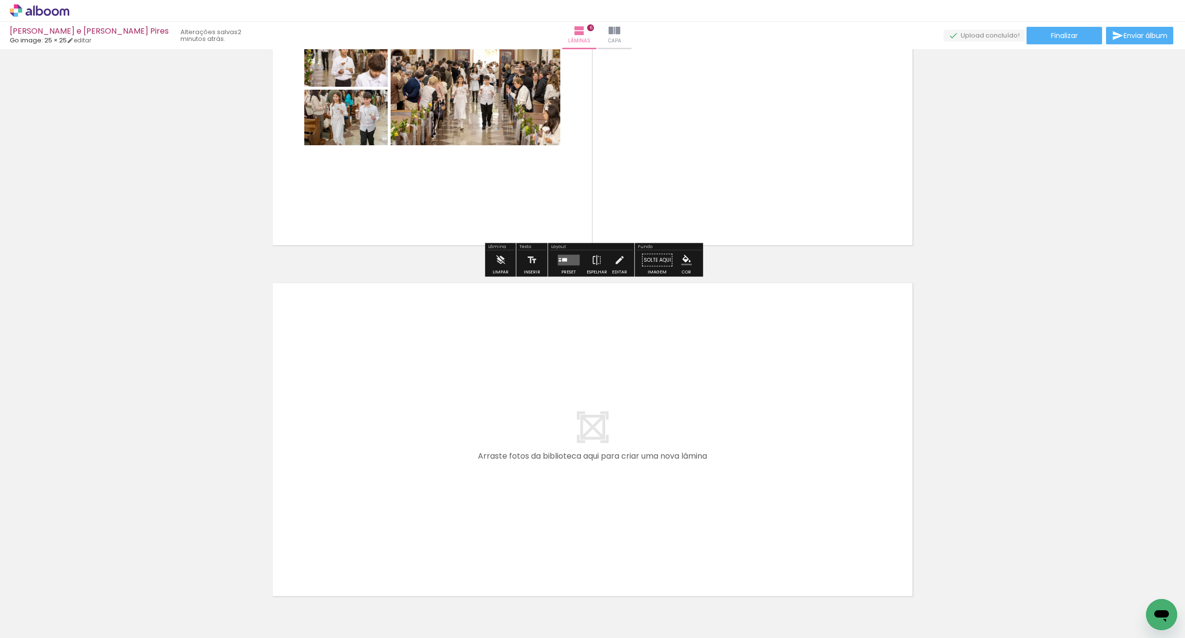
scroll to position [1967, 0]
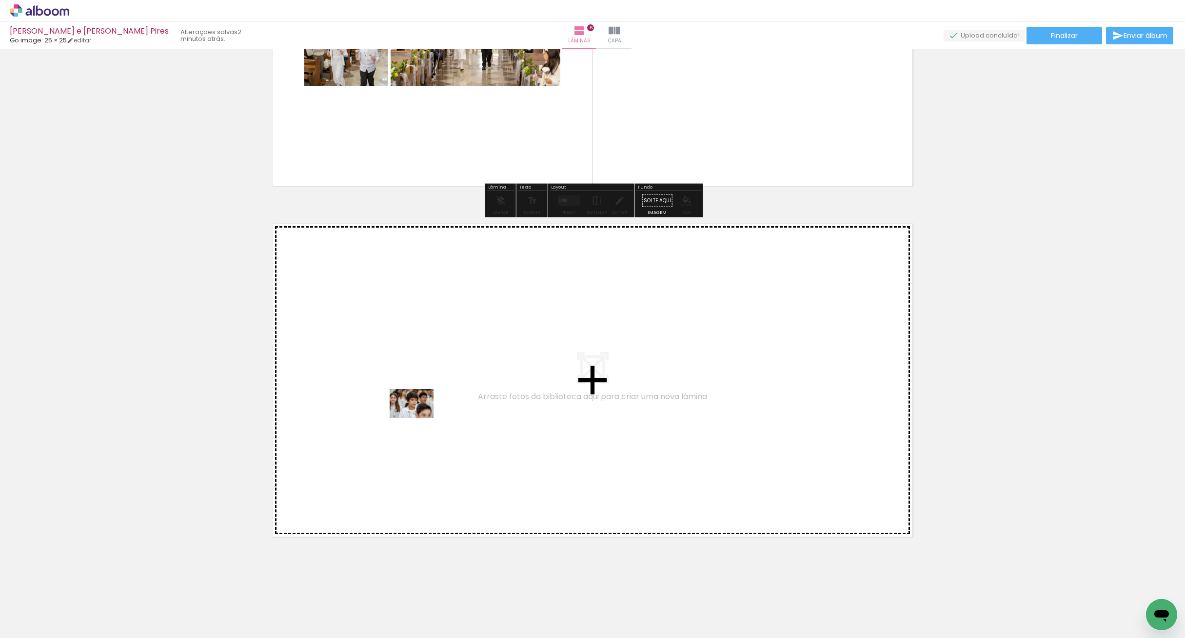
click at [460, 396] on quentale-workspace at bounding box center [592, 319] width 1185 height 638
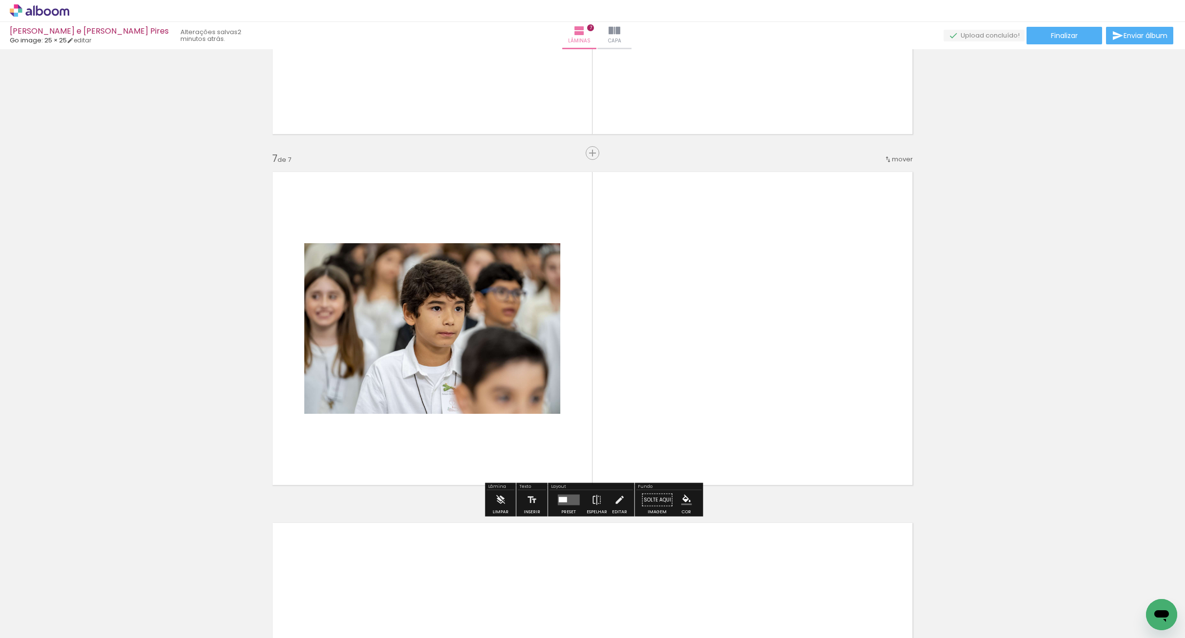
scroll to position [2034, 0]
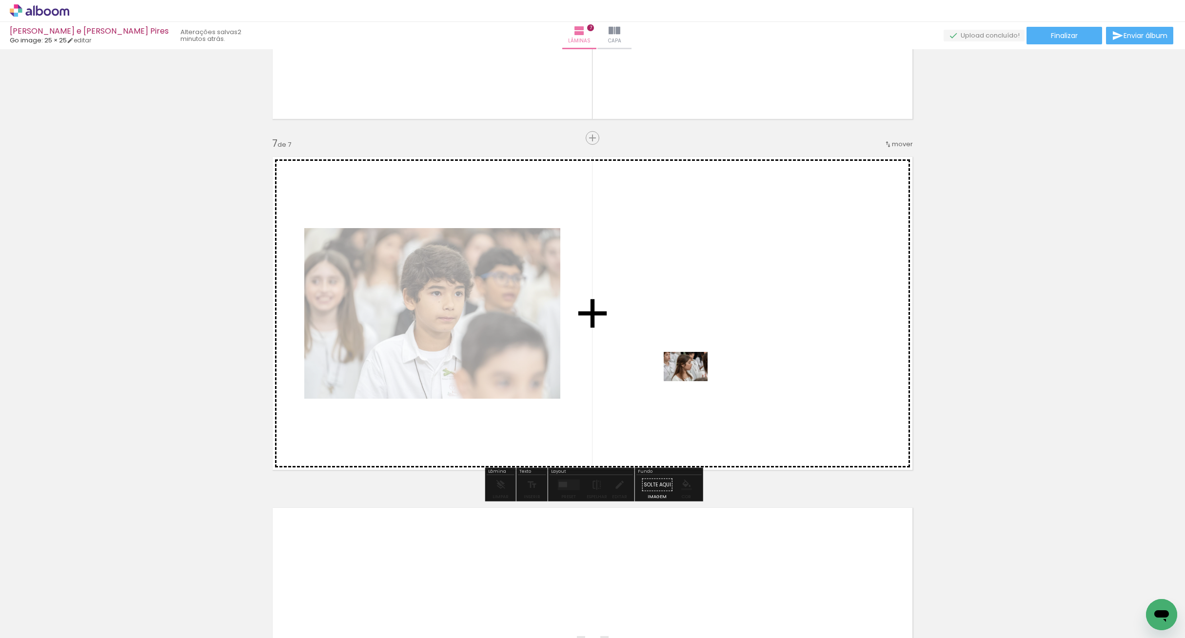
drag, startPoint x: 138, startPoint y: 593, endPoint x: 700, endPoint y: 380, distance: 600.7
click at [700, 380] on quentale-workspace at bounding box center [592, 319] width 1185 height 638
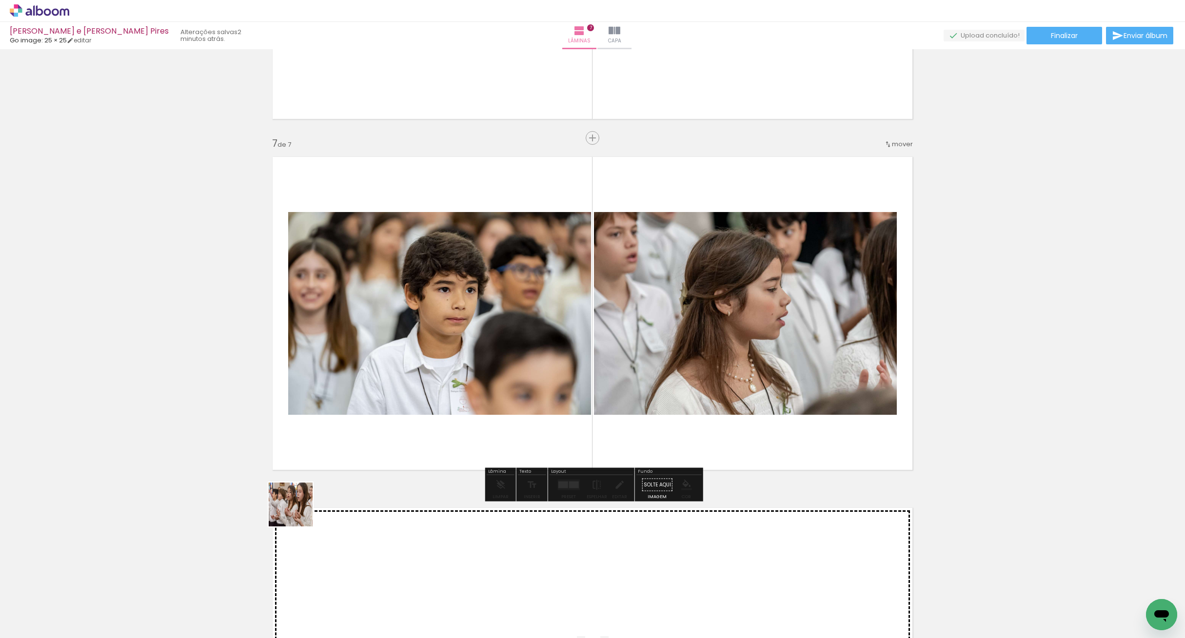
drag, startPoint x: 190, startPoint y: 568, endPoint x: 482, endPoint y: 392, distance: 340.6
click at [483, 389] on quentale-workspace at bounding box center [592, 319] width 1185 height 638
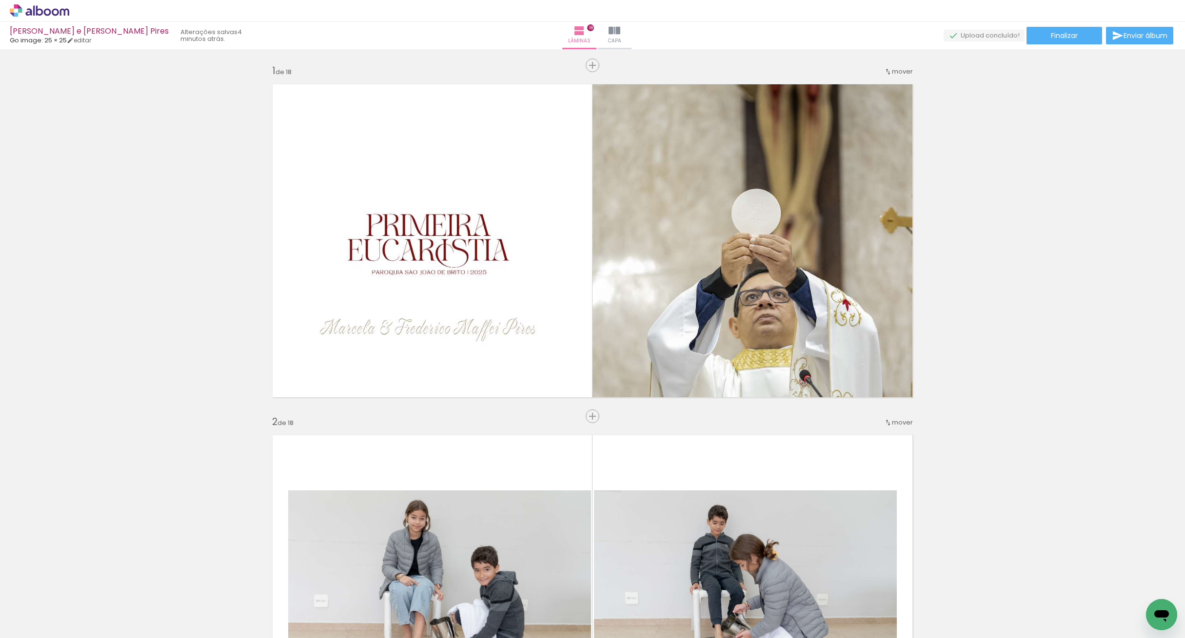
scroll to position [1738, 0]
